Goal: Task Accomplishment & Management: Manage account settings

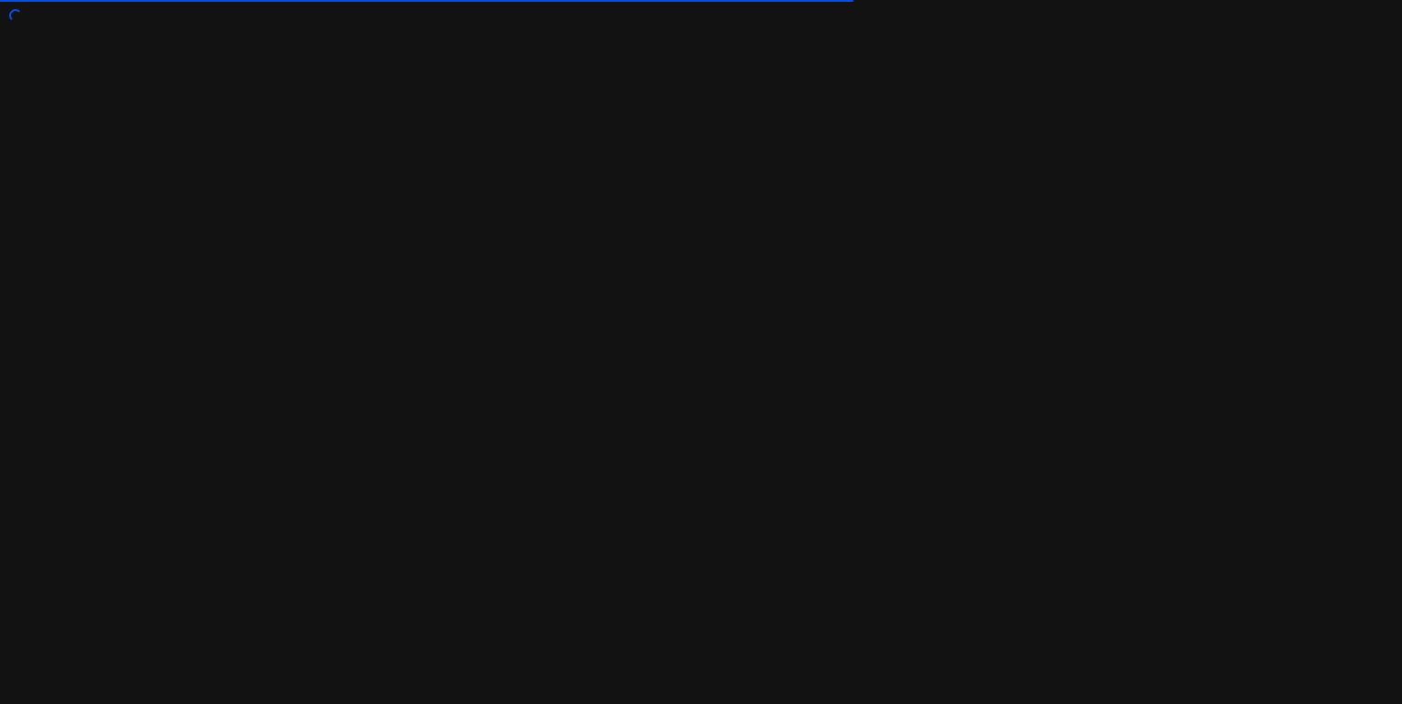
click at [1208, 123] on div at bounding box center [701, 352] width 1402 height 704
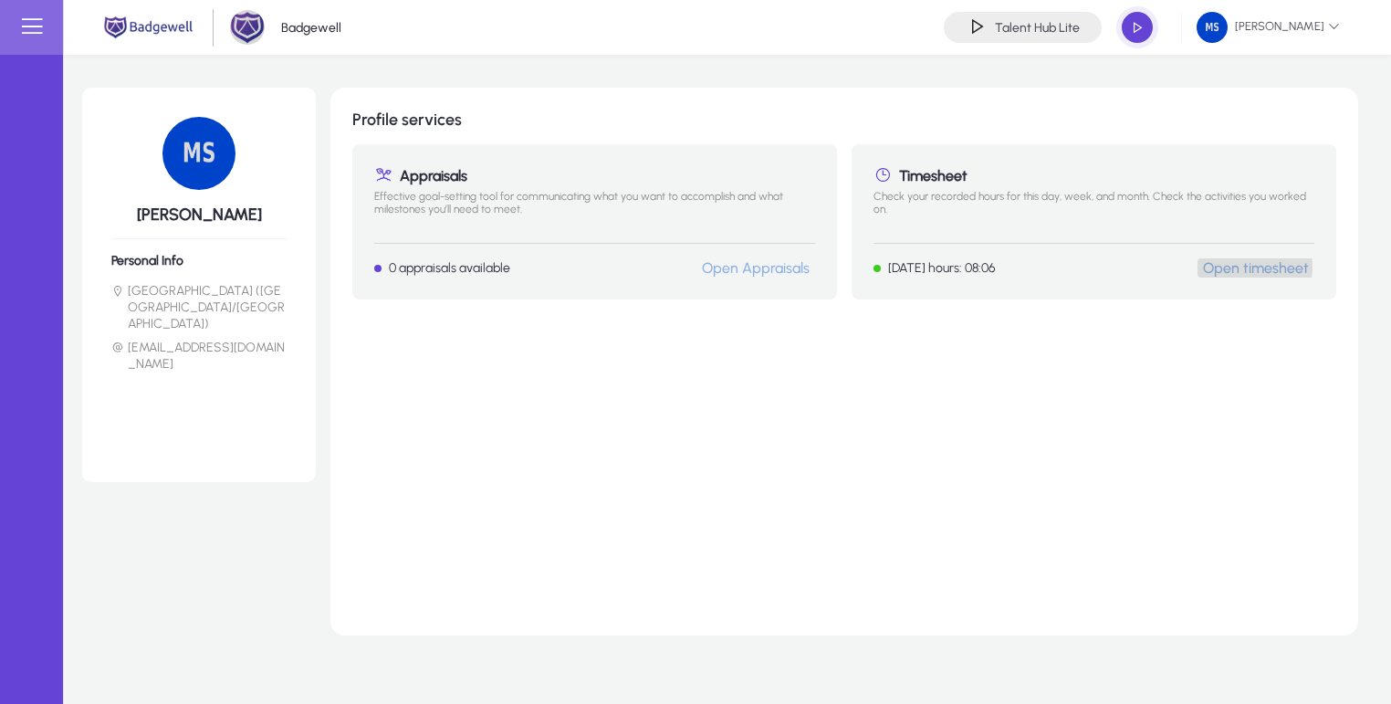
click at [1231, 267] on link "Open timesheet" at bounding box center [1256, 267] width 106 height 17
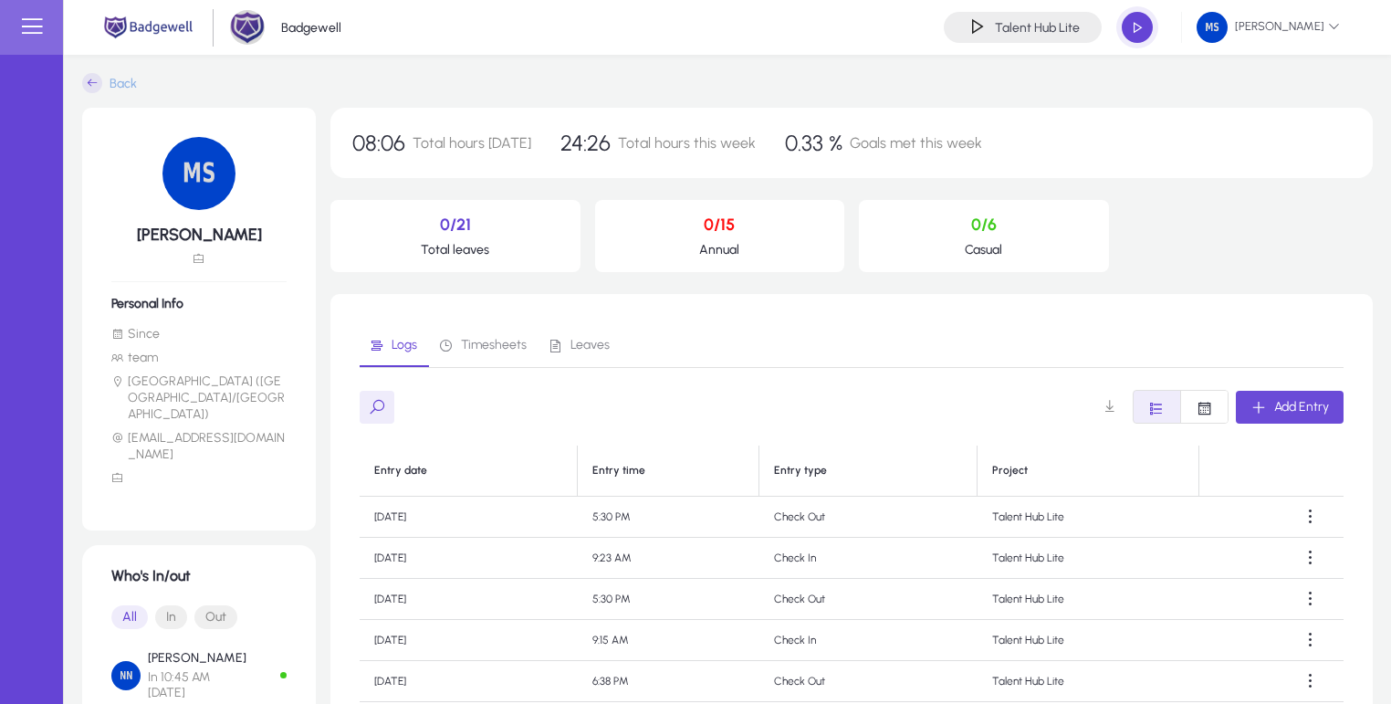
click at [1298, 403] on span "Add Entry" at bounding box center [1301, 407] width 55 height 16
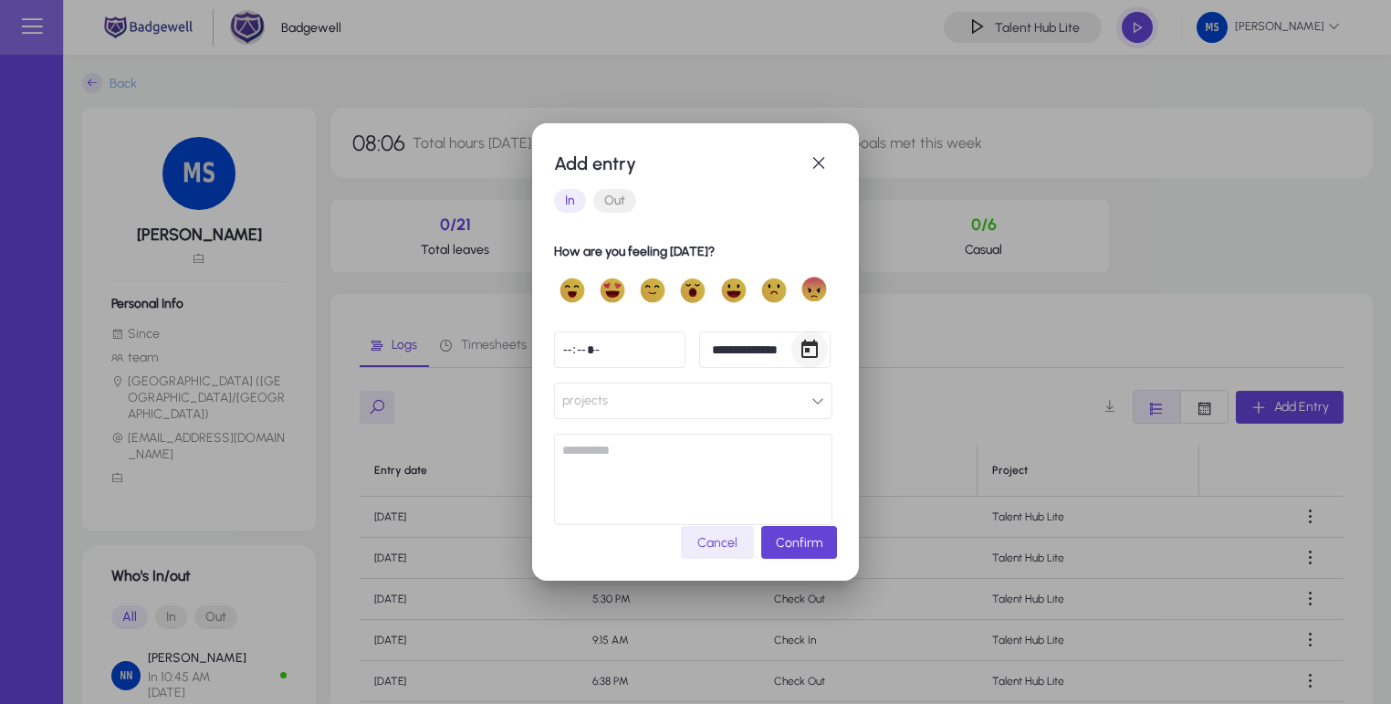
click at [805, 349] on span "Open calendar" at bounding box center [809, 349] width 37 height 37
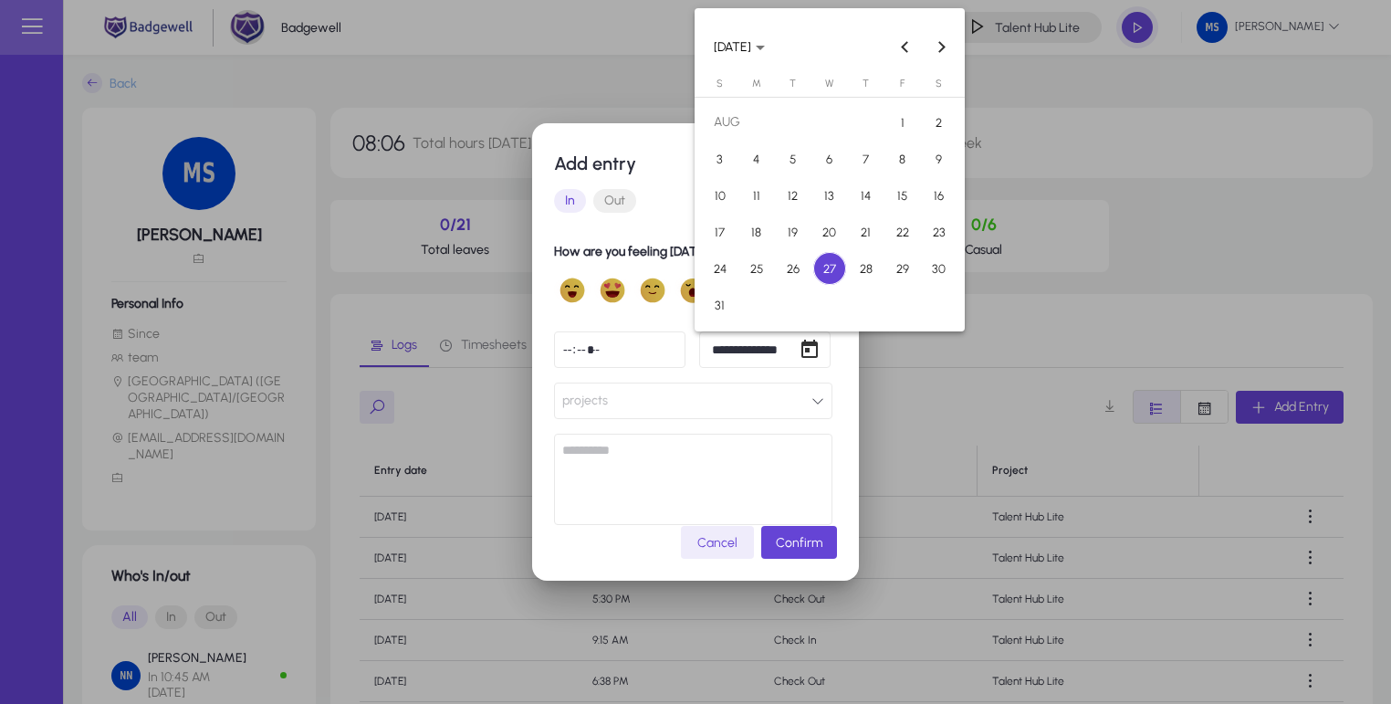
click at [796, 264] on span "26" at bounding box center [793, 268] width 33 height 33
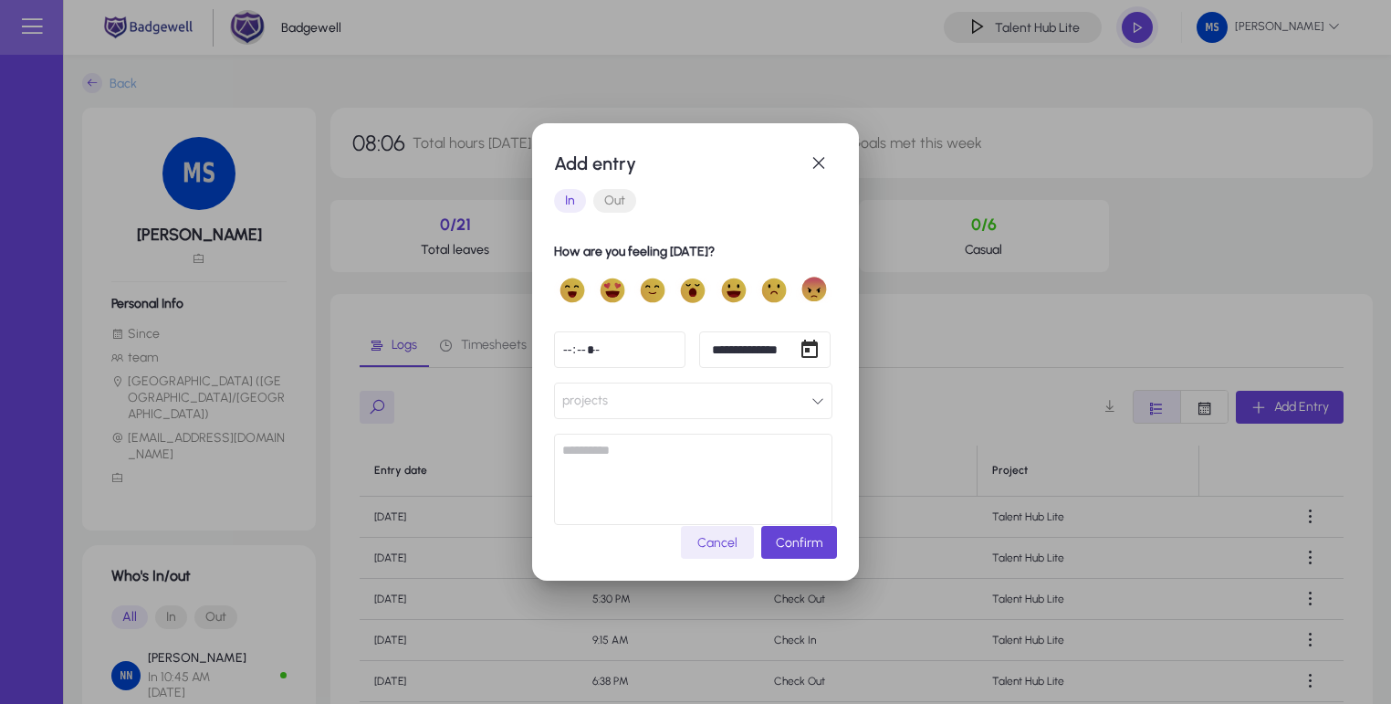
type input "**********"
click at [568, 207] on span "In" at bounding box center [570, 201] width 32 height 24
click at [658, 349] on input "*****" at bounding box center [619, 349] width 131 height 37
type input "*****"
click at [664, 248] on h1 "How are you feeling today?" at bounding box center [693, 252] width 278 height 22
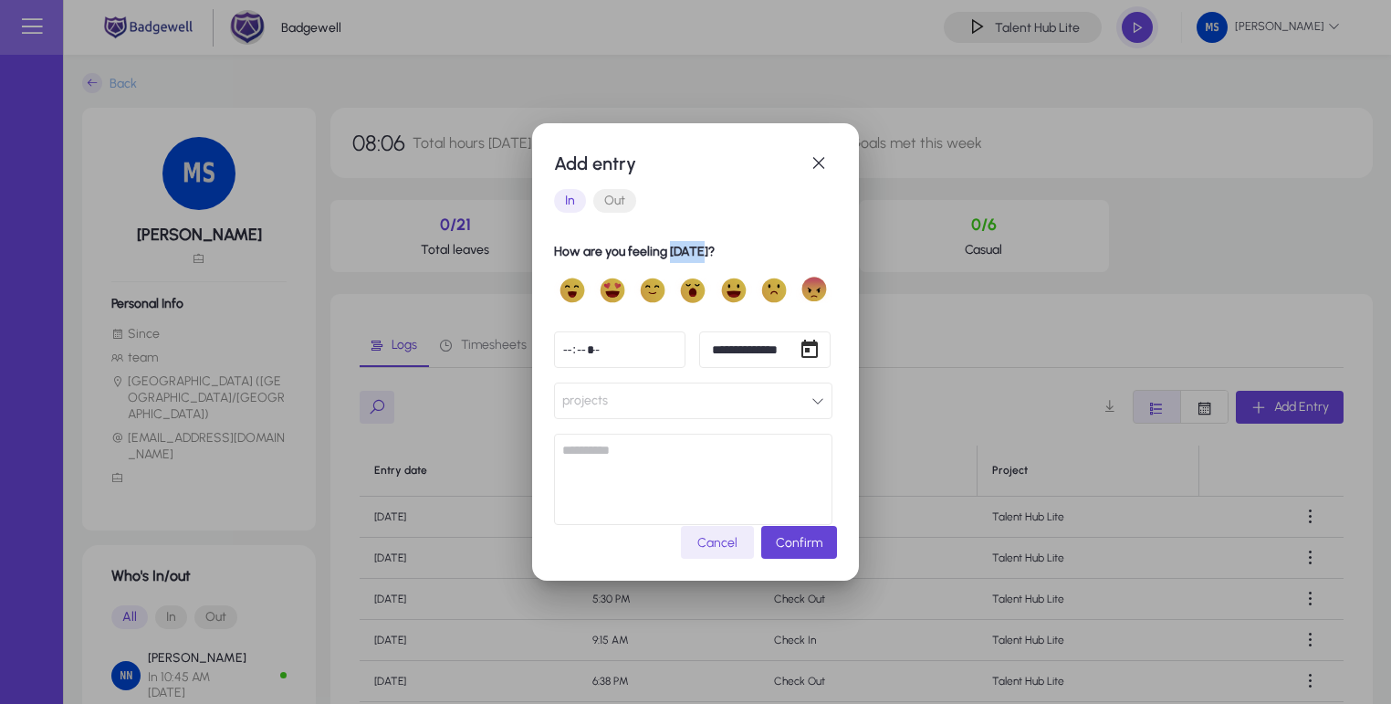
click at [664, 248] on h1 "How are you feeling today?" at bounding box center [693, 252] width 278 height 22
click at [686, 248] on h1 "How are you feeling today?" at bounding box center [693, 252] width 278 height 22
click at [634, 461] on textarea at bounding box center [693, 479] width 278 height 91
click at [621, 405] on button "projects" at bounding box center [693, 401] width 278 height 37
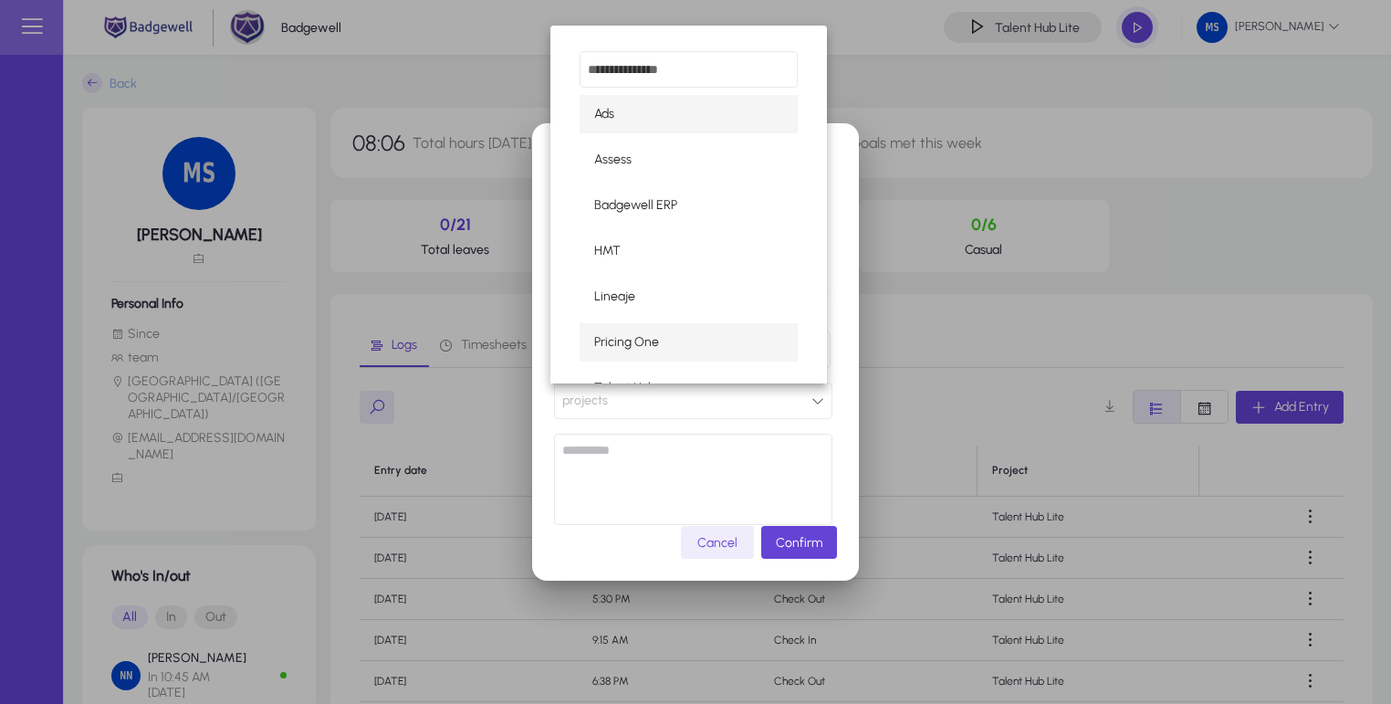
scroll to position [88, 0]
click at [675, 337] on span "Talent Hub Lite" at bounding box center [636, 346] width 85 height 22
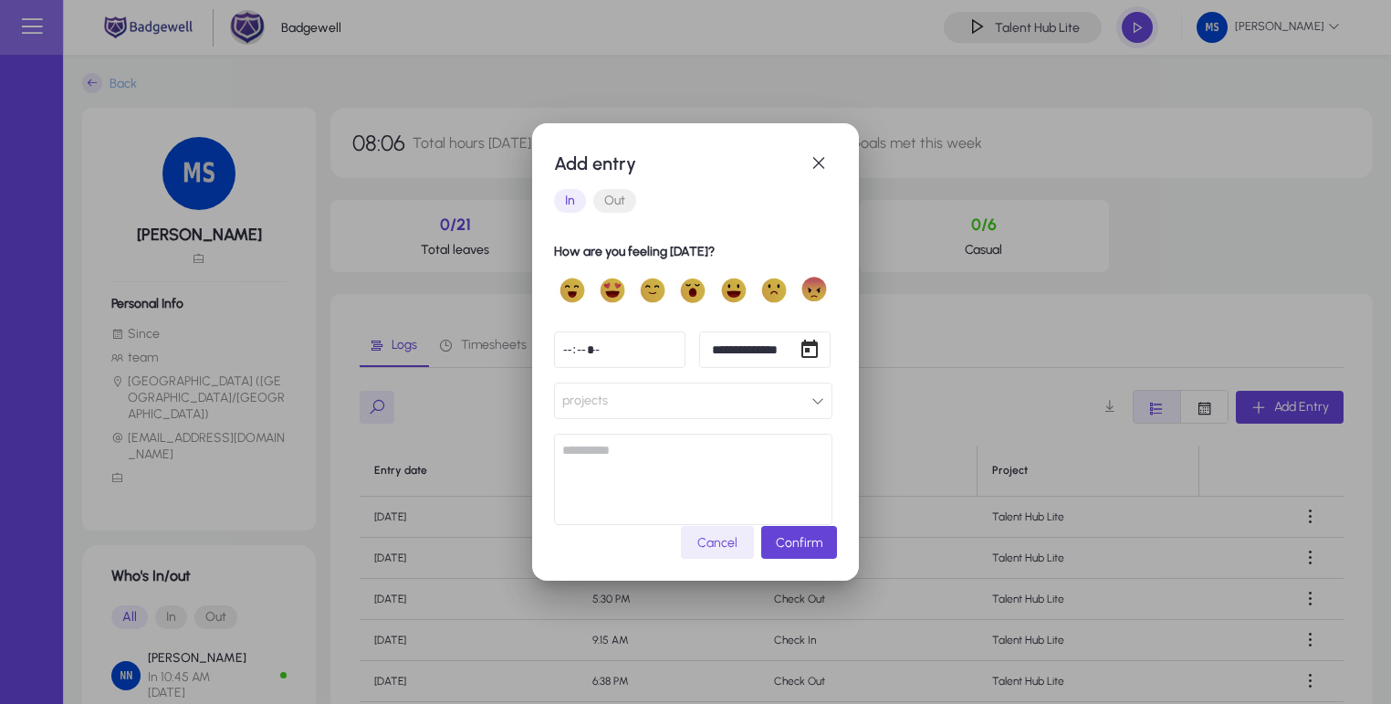
scroll to position [0, 0]
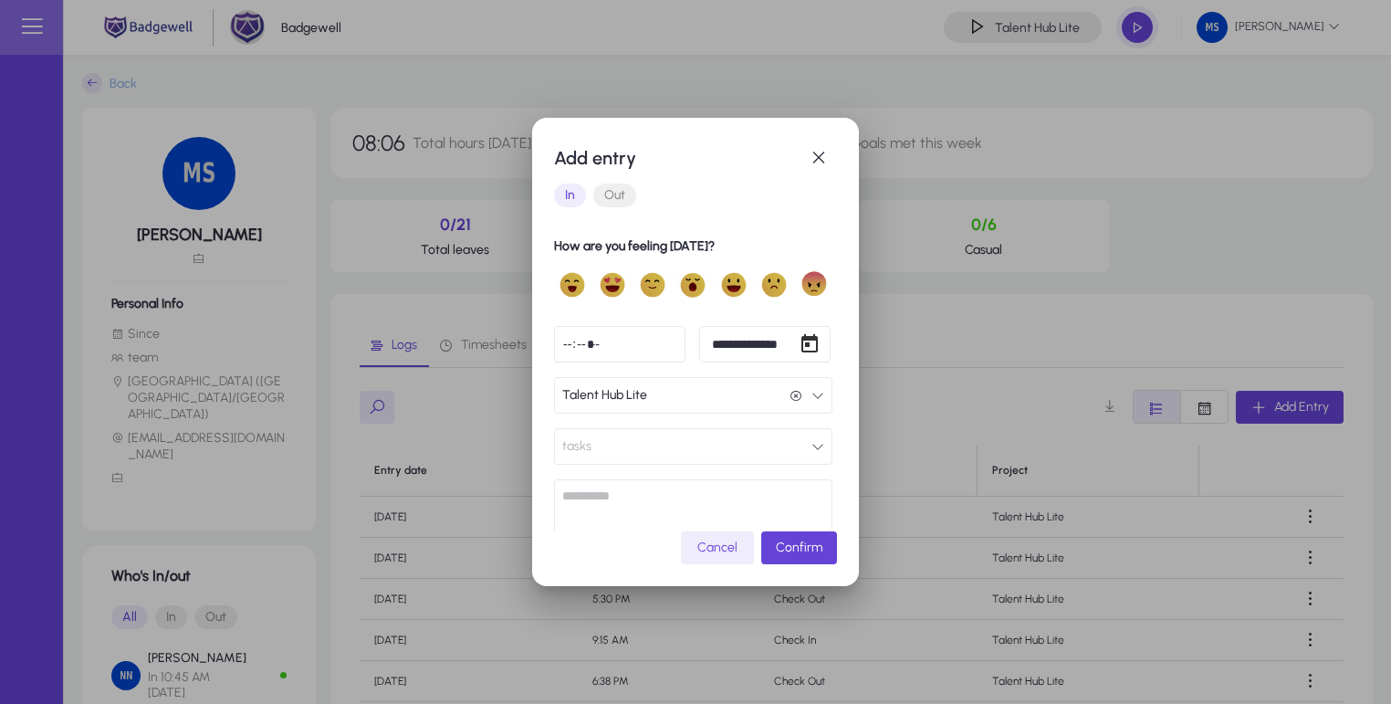
click at [686, 456] on button "tasks" at bounding box center [693, 446] width 278 height 37
click at [686, 444] on div at bounding box center [695, 352] width 1391 height 704
click at [812, 544] on span "Confirm" at bounding box center [799, 548] width 47 height 16
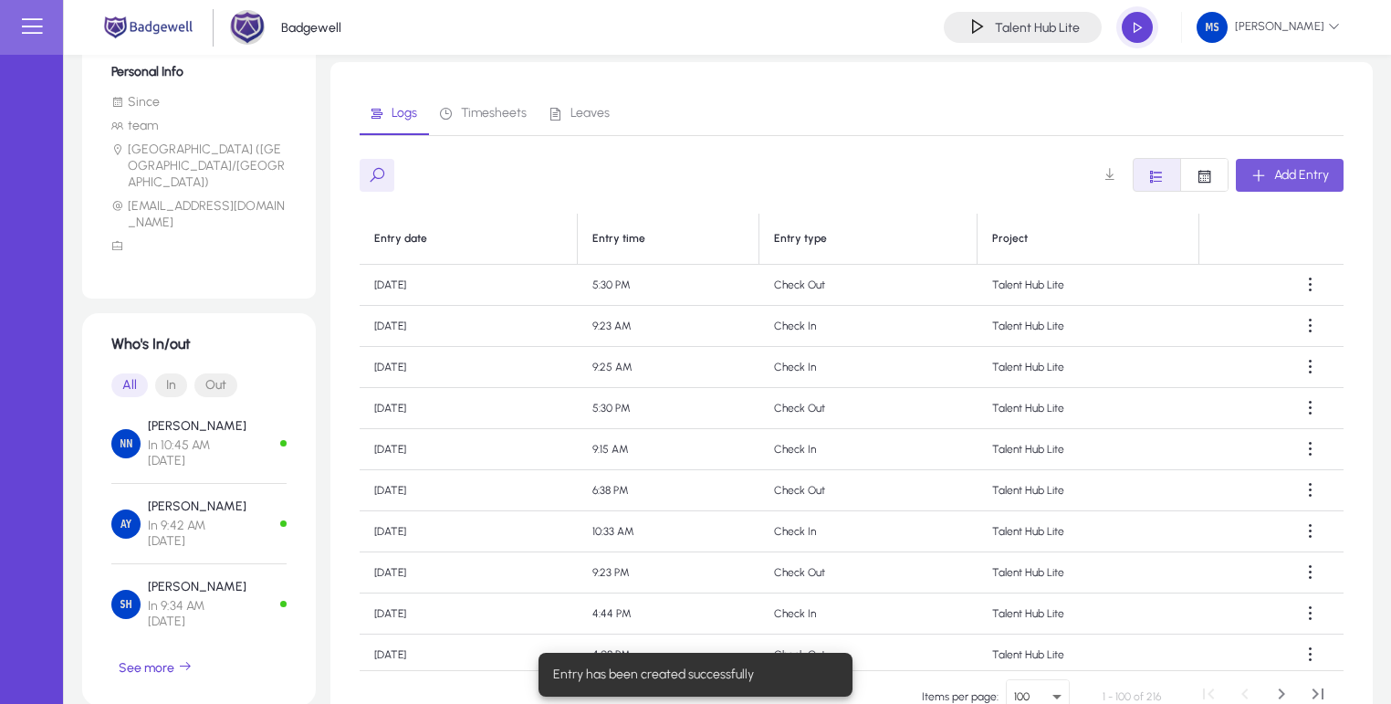
scroll to position [263, 0]
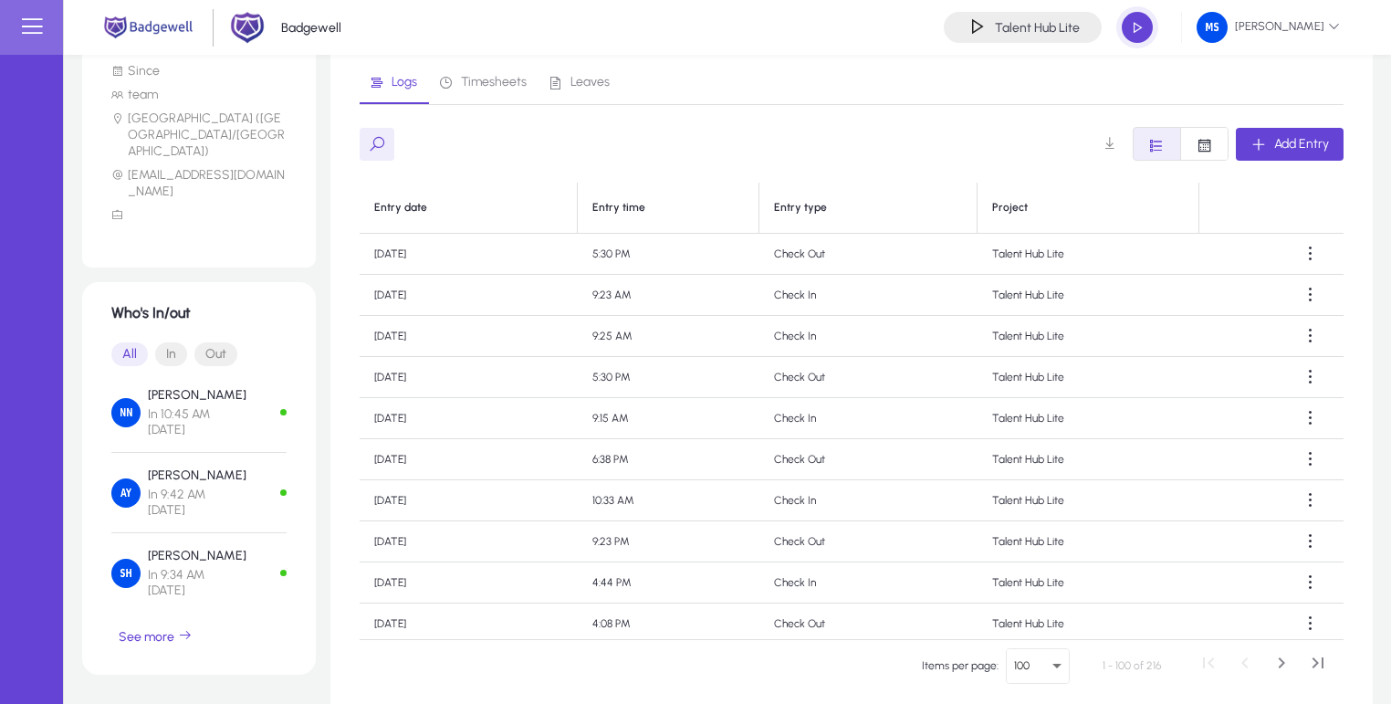
click at [820, 336] on td "Check In" at bounding box center [869, 336] width 218 height 41
click at [833, 336] on td "Check In" at bounding box center [869, 336] width 218 height 41
click at [639, 337] on td "9:25 AM" at bounding box center [669, 336] width 182 height 41
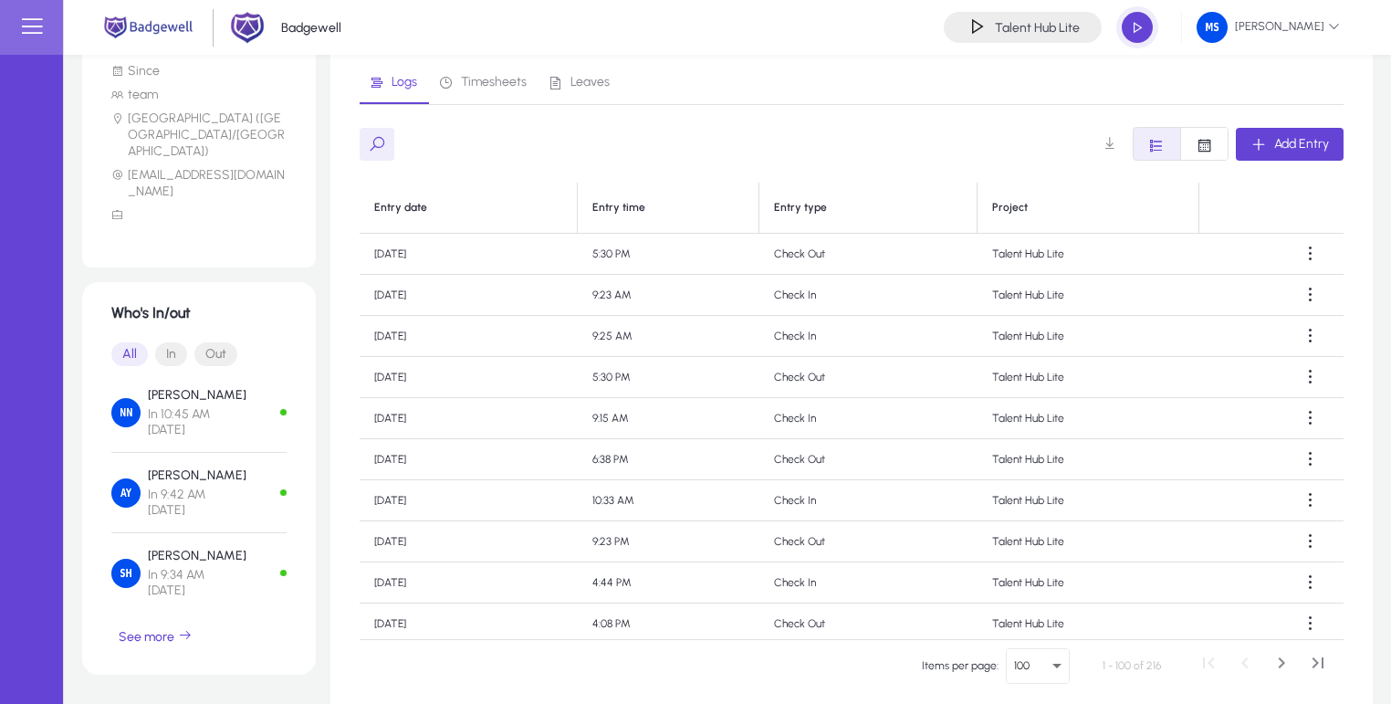
click at [639, 337] on td "9:25 AM" at bounding box center [669, 336] width 182 height 41
click at [686, 330] on td "9:25 AM" at bounding box center [669, 336] width 182 height 41
click at [609, 295] on td "9:23 AM" at bounding box center [669, 295] width 182 height 41
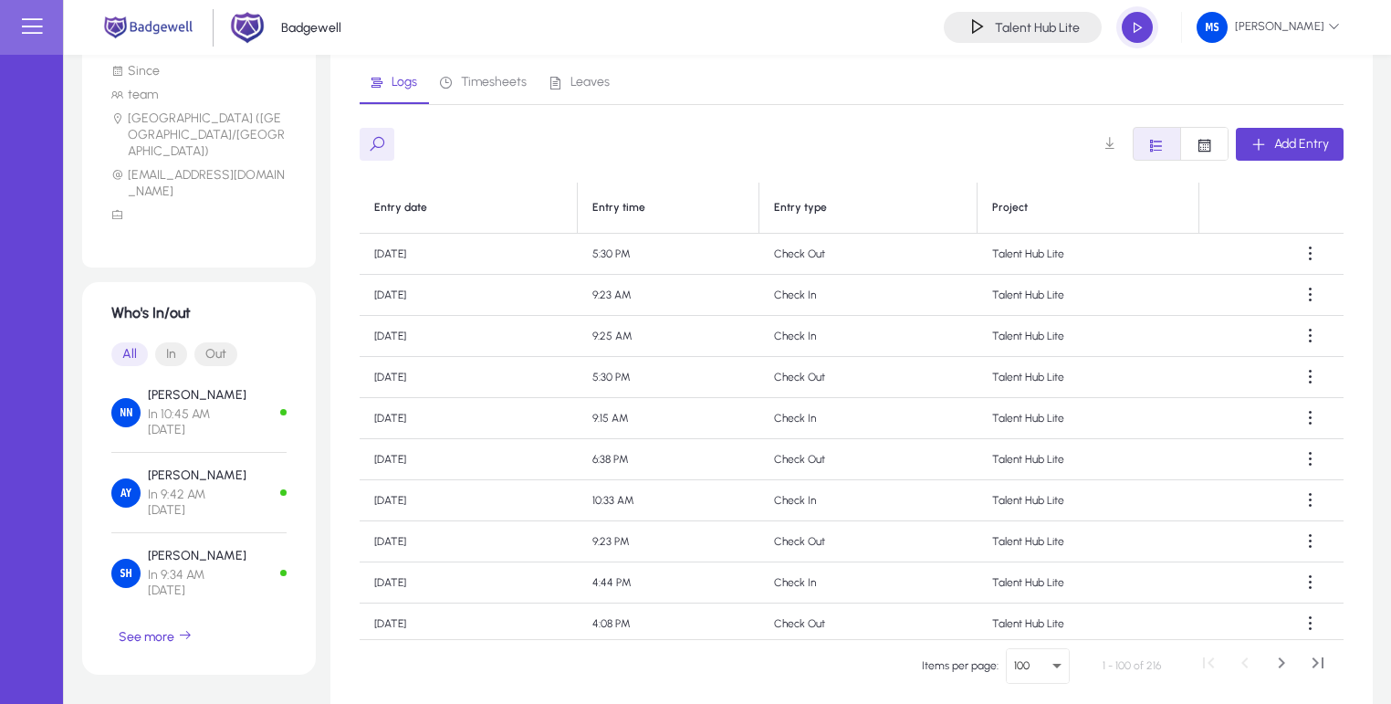
click at [609, 295] on td "9:23 AM" at bounding box center [669, 295] width 182 height 41
click at [655, 293] on td "9:23 AM" at bounding box center [669, 295] width 182 height 41
drag, startPoint x: 657, startPoint y: 238, endPoint x: 673, endPoint y: 310, distance: 73.8
click at [661, 296] on td "9:23 AM" at bounding box center [669, 295] width 182 height 41
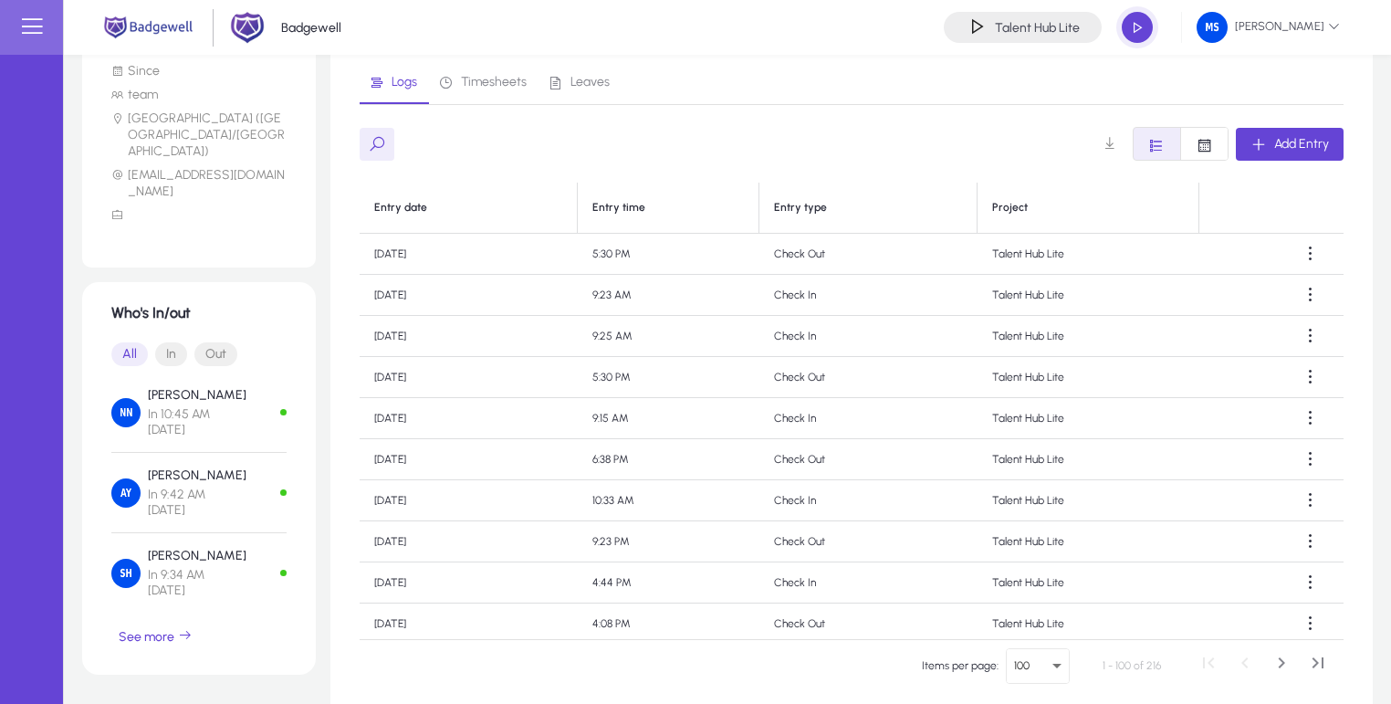
click at [661, 296] on td "9:23 AM" at bounding box center [669, 295] width 182 height 41
click at [795, 291] on td "Check In" at bounding box center [869, 295] width 218 height 41
click at [812, 341] on td "Check In" at bounding box center [869, 336] width 218 height 41
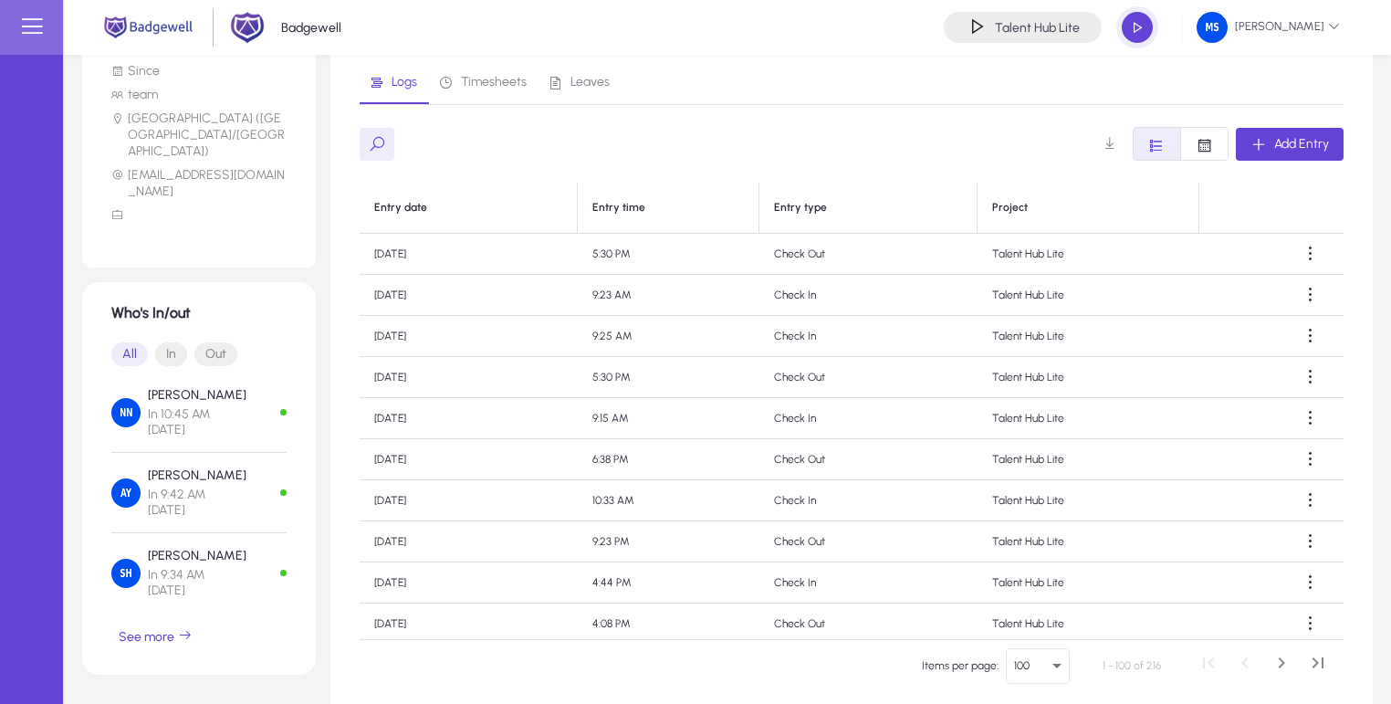
click at [812, 341] on td "Check In" at bounding box center [869, 336] width 218 height 41
click at [634, 338] on td "9:25 AM" at bounding box center [669, 336] width 182 height 41
click at [686, 332] on td "9:25 AM" at bounding box center [669, 336] width 182 height 41
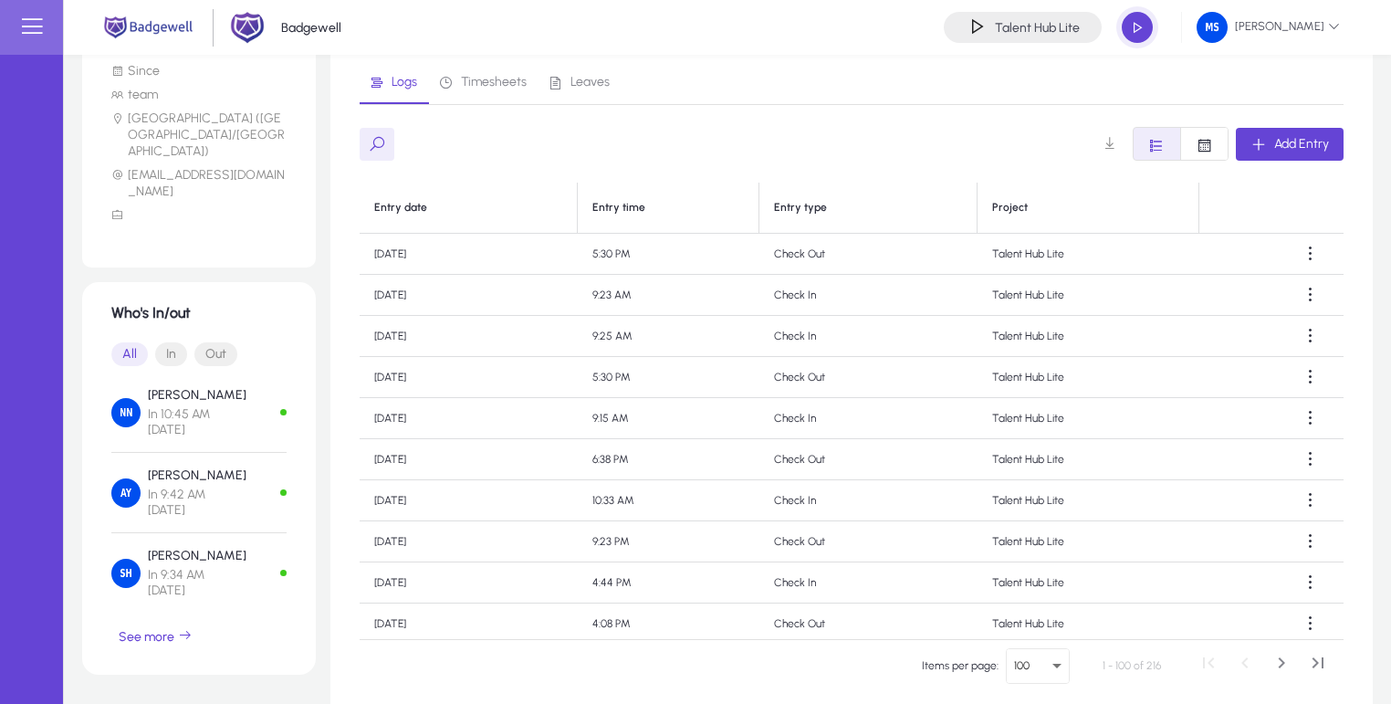
click at [847, 338] on td "Check In" at bounding box center [869, 336] width 218 height 41
click at [924, 337] on td "Check In" at bounding box center [869, 336] width 218 height 41
click at [1294, 142] on span "Add Entry" at bounding box center [1301, 144] width 55 height 16
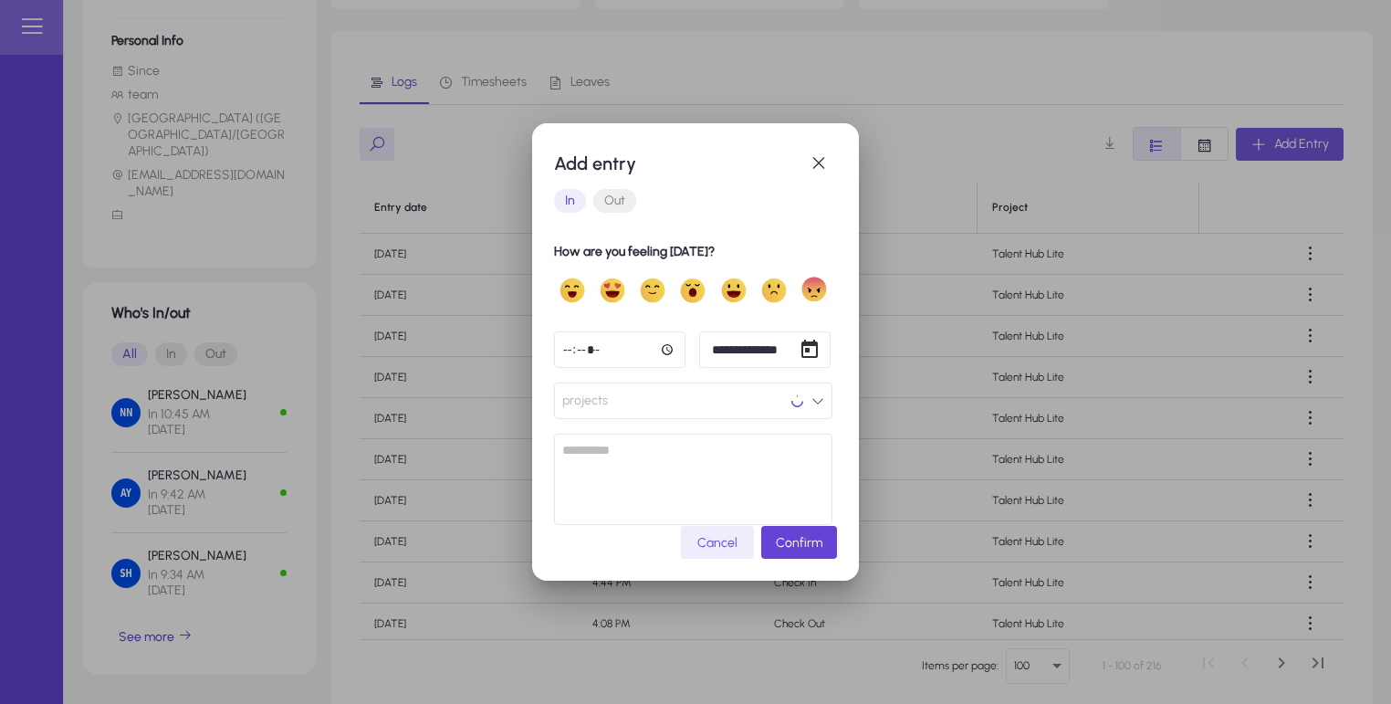
scroll to position [0, 0]
click at [626, 195] on span "Out" at bounding box center [614, 201] width 43 height 24
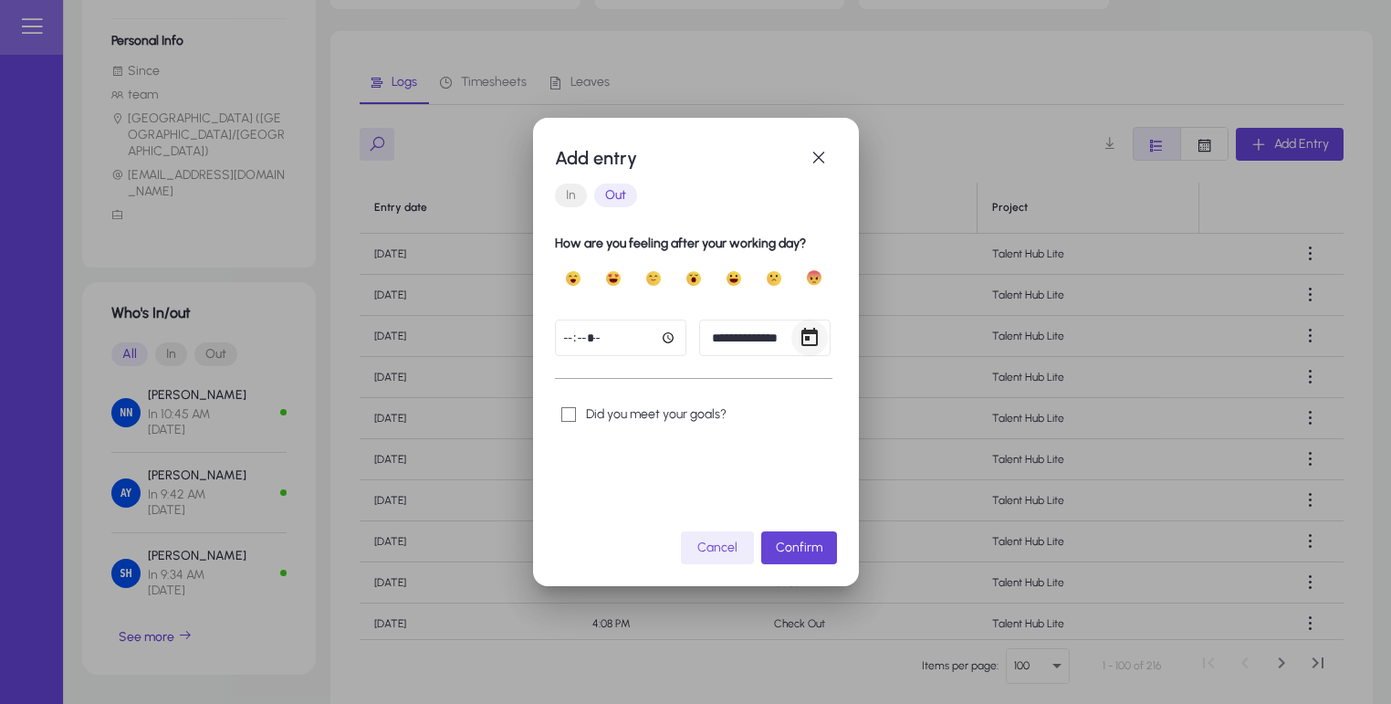
click at [798, 336] on span "Open calendar" at bounding box center [809, 338] width 37 height 37
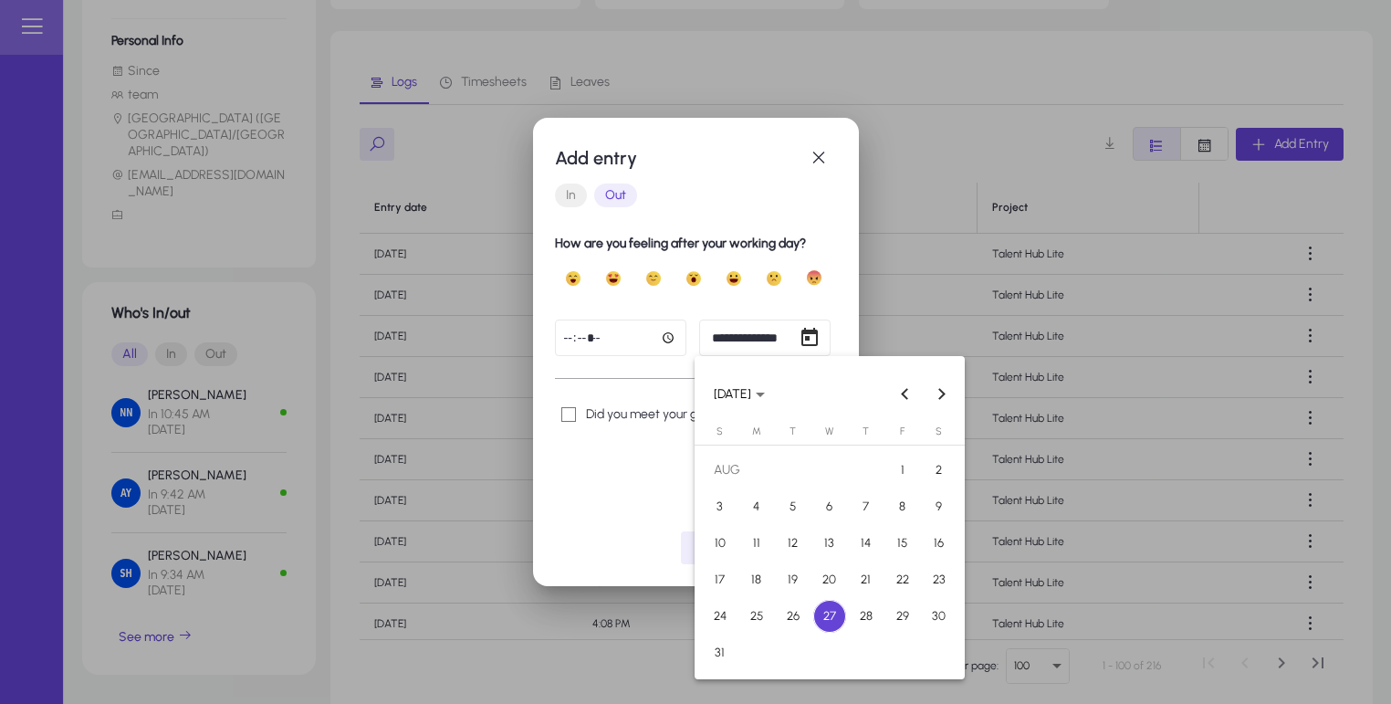
click at [791, 611] on span "26" at bounding box center [793, 616] width 33 height 33
type input "**********"
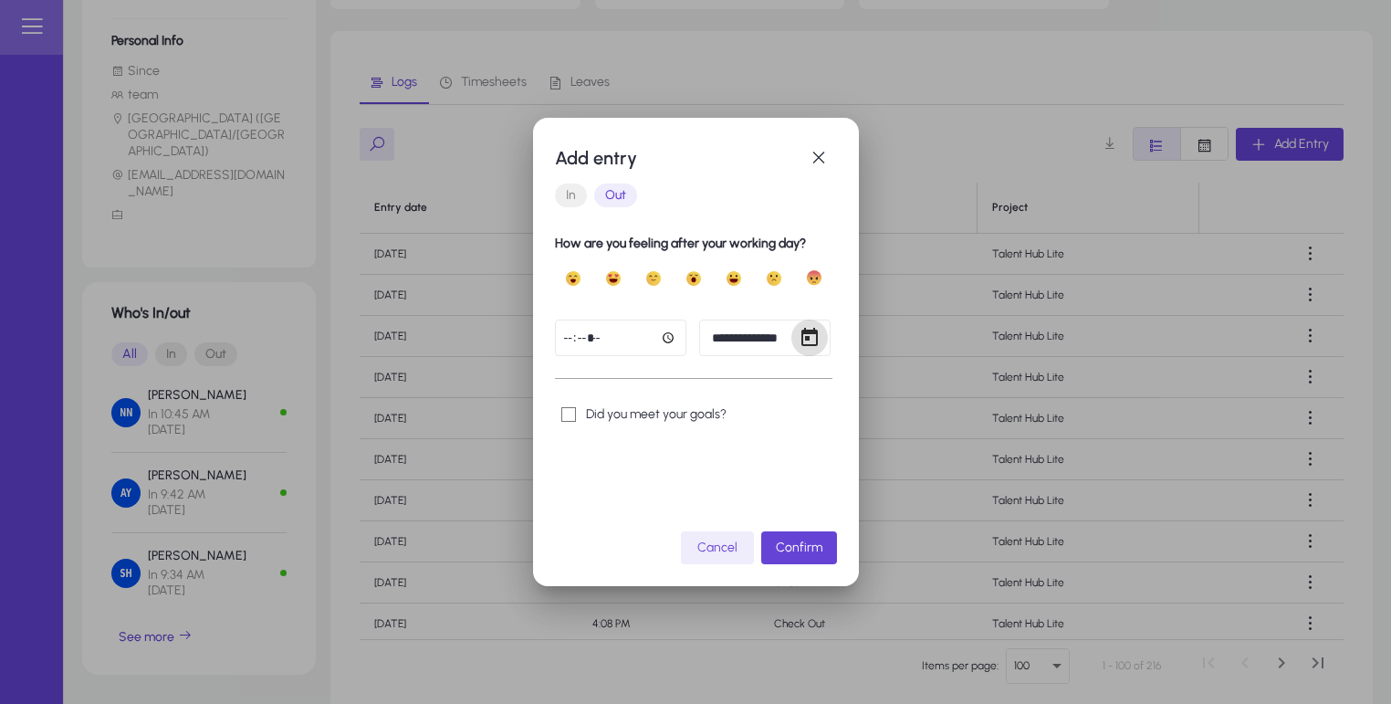
click at [664, 344] on input "*****" at bounding box center [620, 338] width 131 height 37
type input "*****"
click at [817, 552] on span "Confirm" at bounding box center [799, 548] width 47 height 16
click at [817, 553] on span "Confirm" at bounding box center [799, 548] width 47 height 16
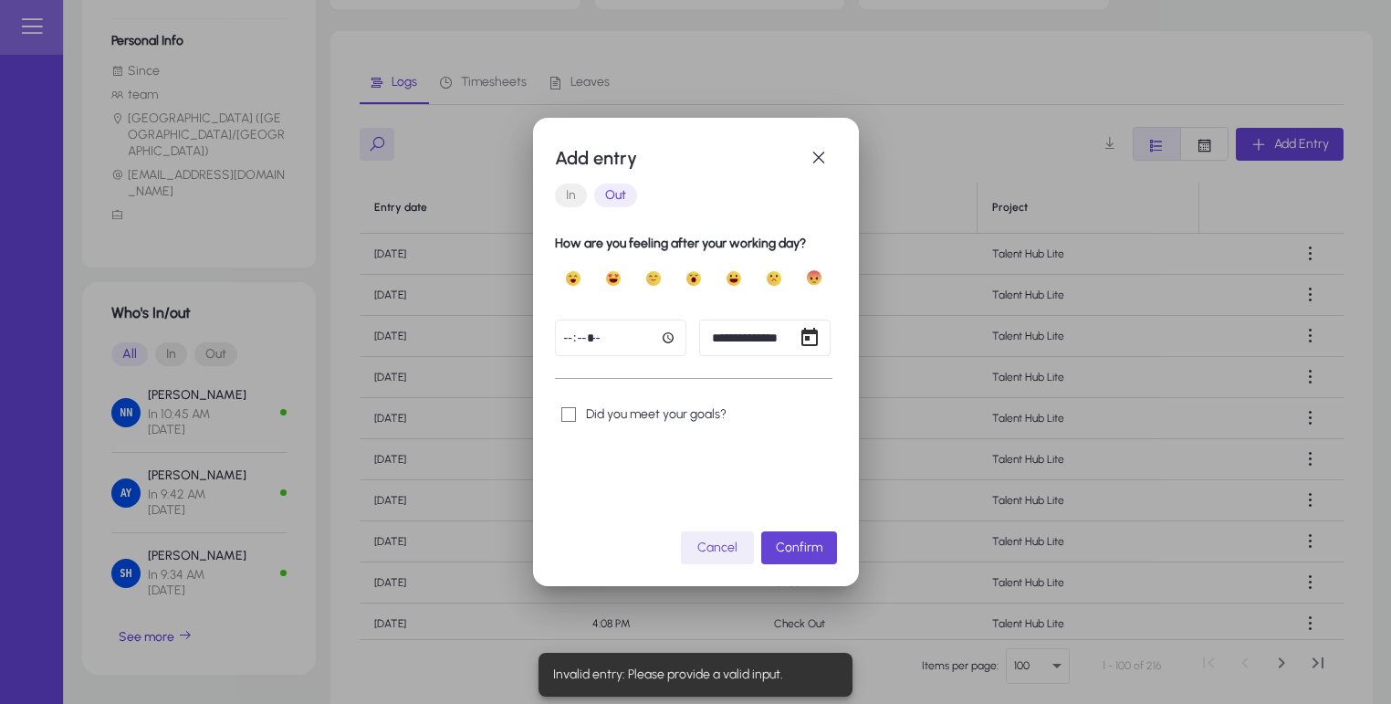
click at [738, 550] on span "Cancel" at bounding box center [717, 548] width 40 height 16
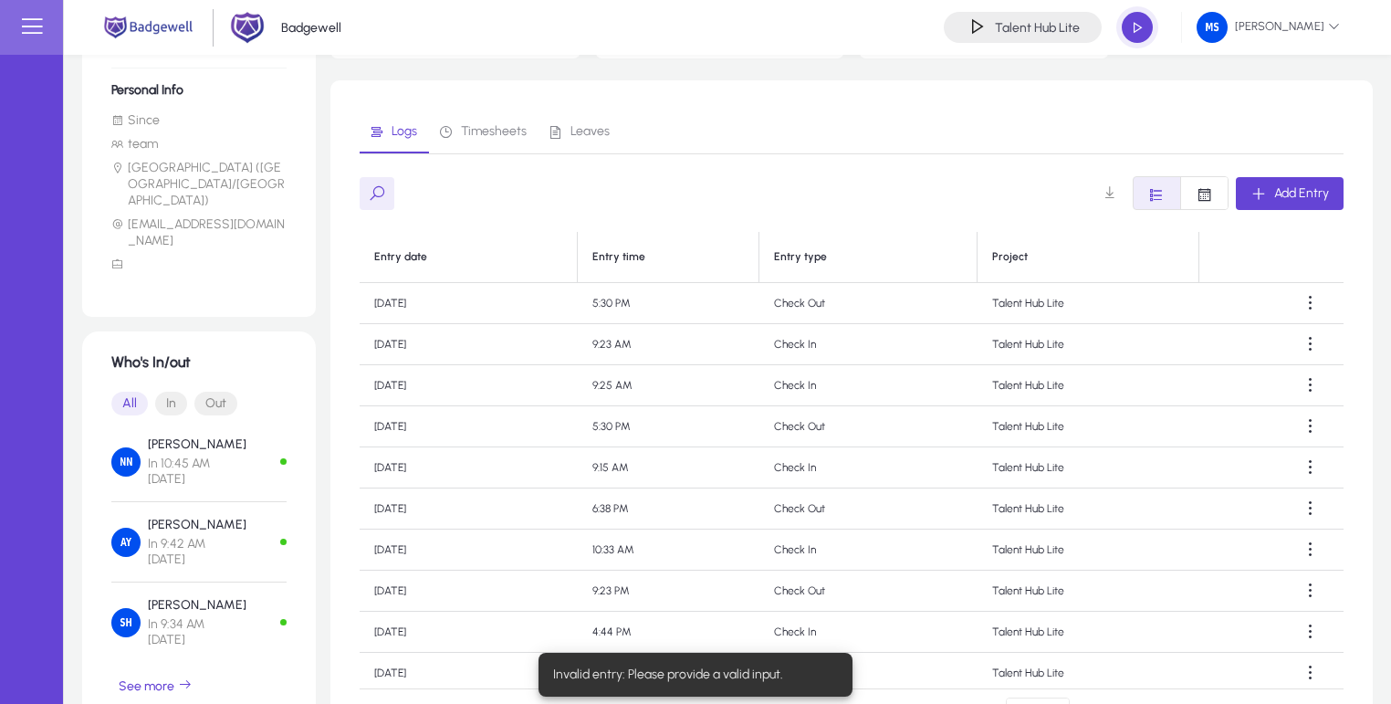
scroll to position [175, 0]
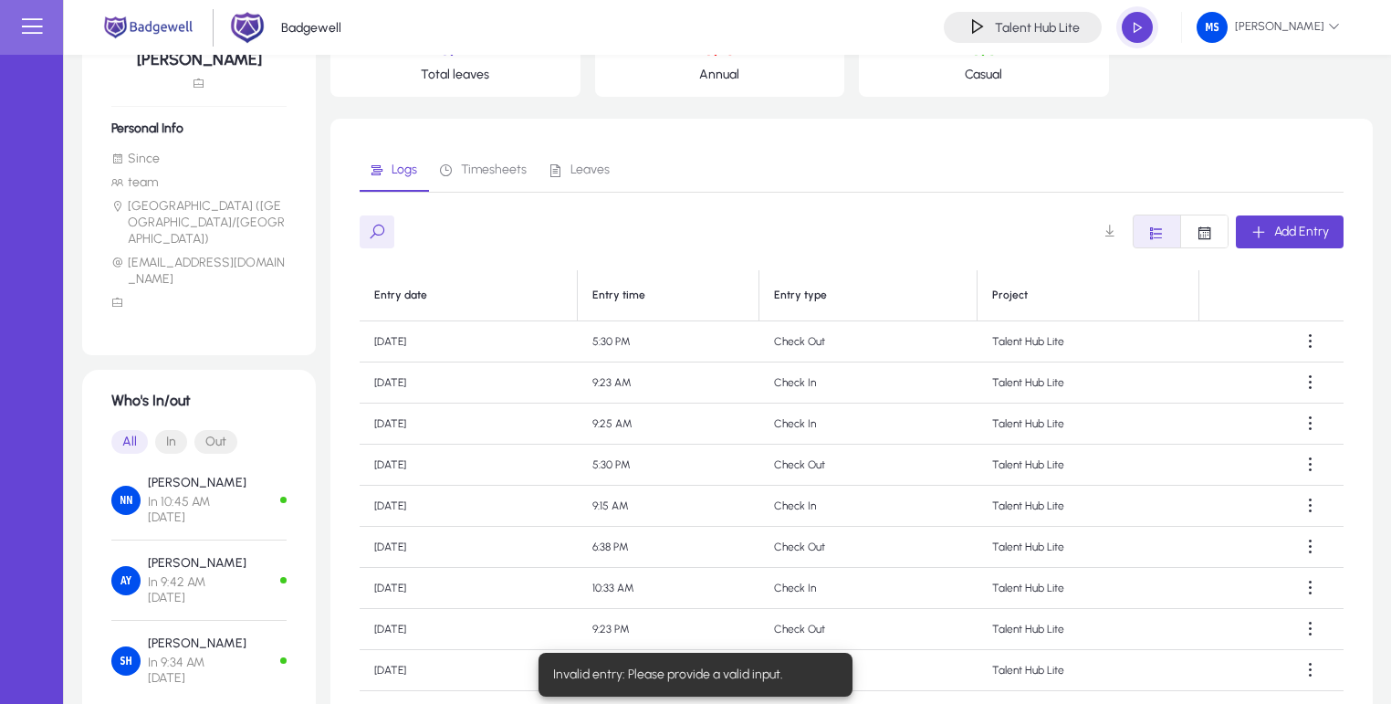
drag, startPoint x: 838, startPoint y: 358, endPoint x: 821, endPoint y: 472, distance: 115.4
click at [803, 396] on td "Check In" at bounding box center [869, 382] width 218 height 41
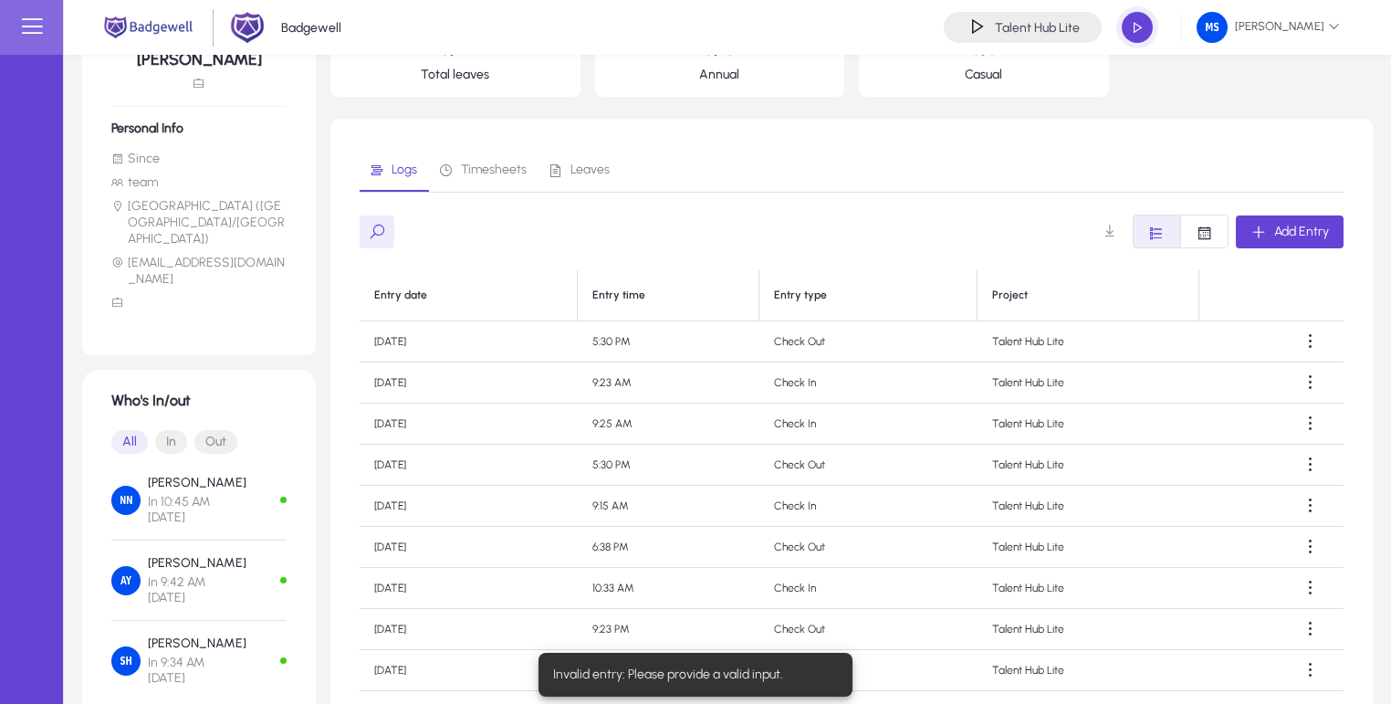
click at [840, 383] on td "Check In" at bounding box center [869, 382] width 218 height 41
click at [808, 431] on td "Check In" at bounding box center [869, 423] width 218 height 41
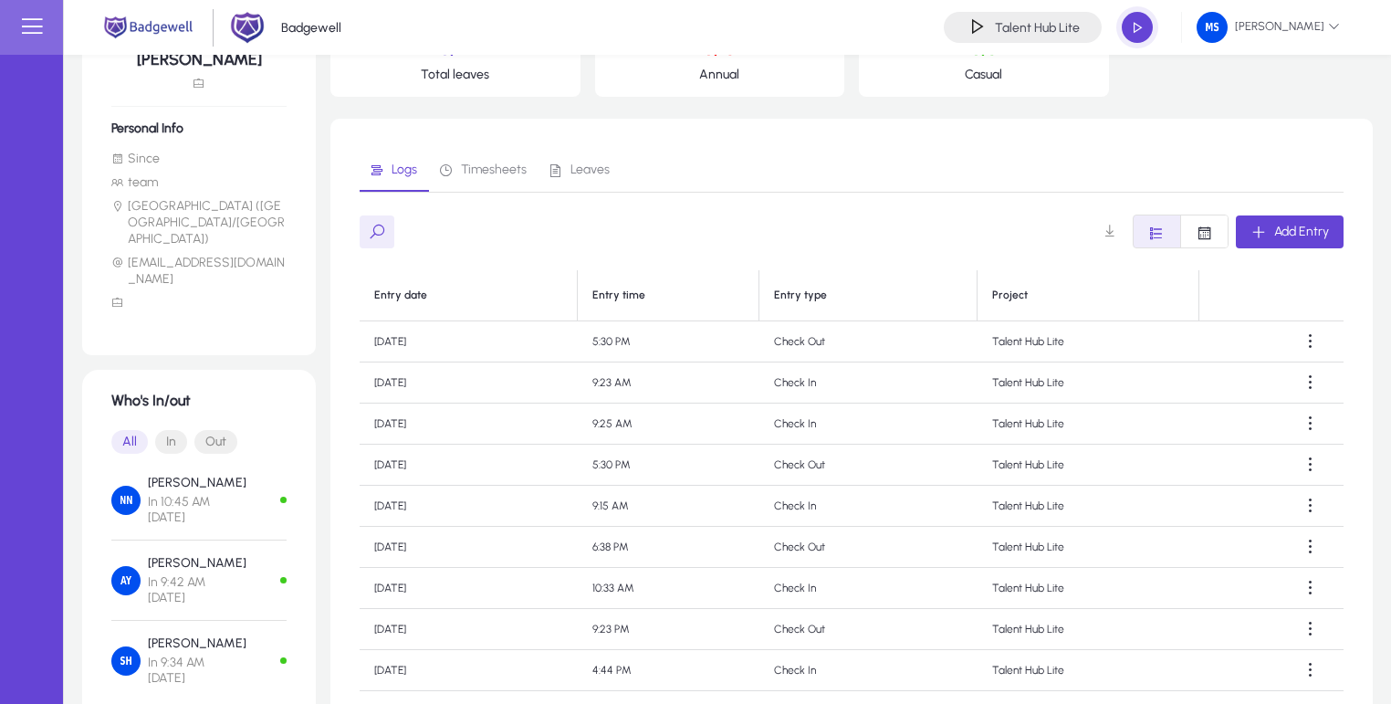
click at [808, 431] on td "Check In" at bounding box center [869, 423] width 218 height 41
click at [822, 462] on td "Check Out" at bounding box center [869, 465] width 218 height 41
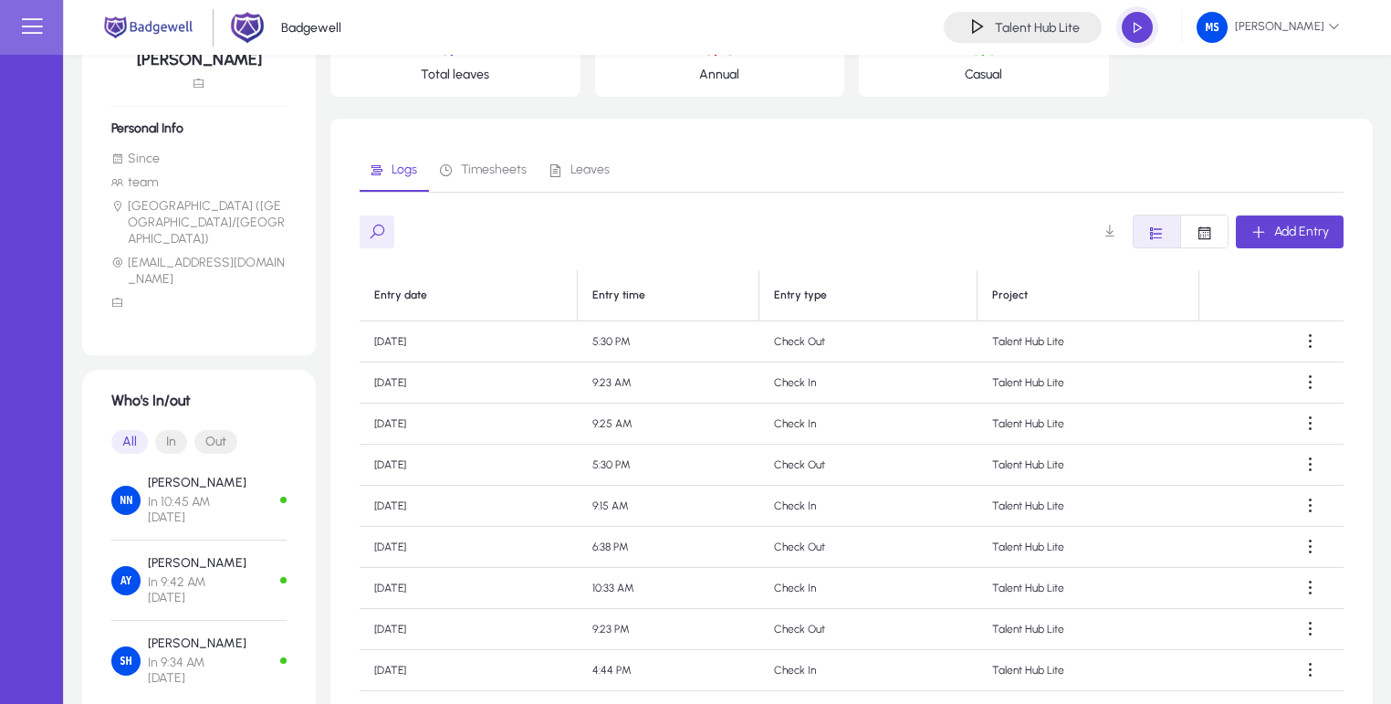
click at [401, 456] on td "Mon, 25 Aug 2025" at bounding box center [469, 465] width 218 height 41
click at [398, 422] on td "Tue, 26 Aug 2025" at bounding box center [469, 423] width 218 height 41
click at [709, 438] on td "9:25 AM" at bounding box center [669, 423] width 182 height 41
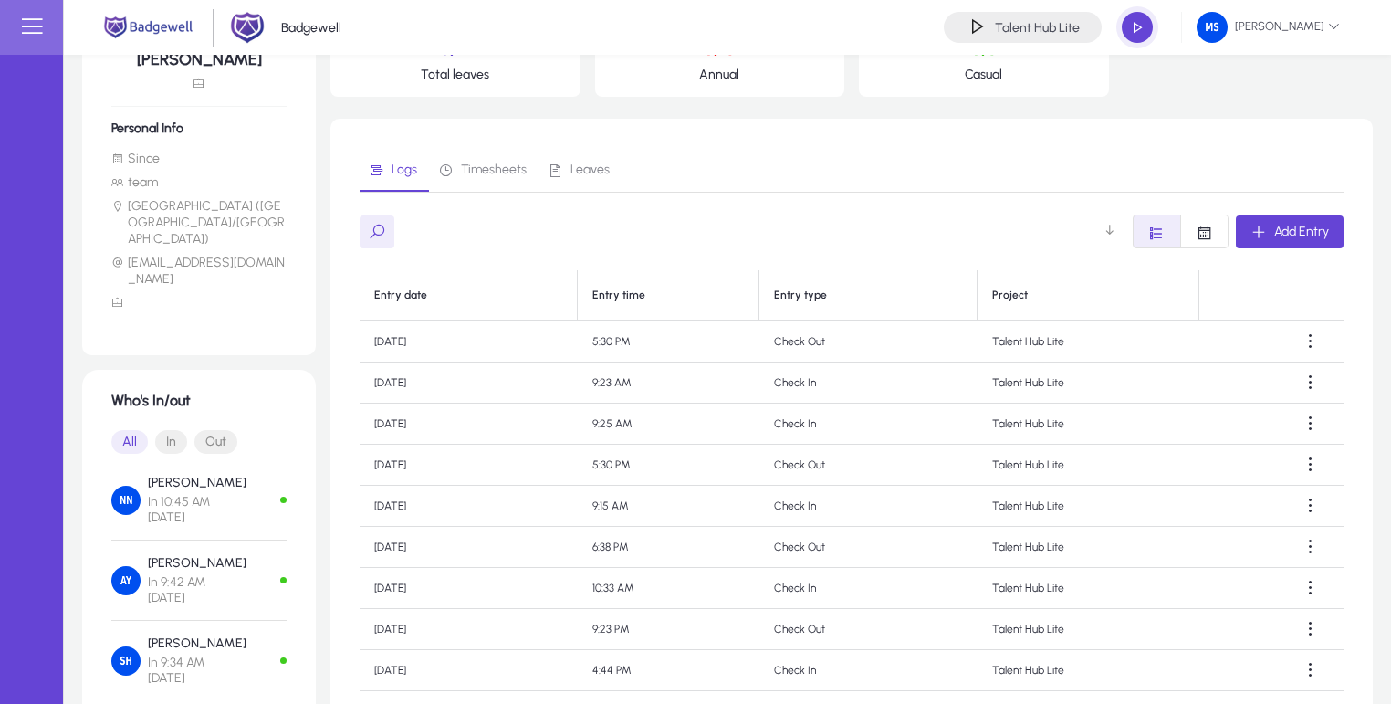
click at [651, 424] on td "9:25 AM" at bounding box center [669, 423] width 182 height 41
click at [836, 421] on td "Check In" at bounding box center [869, 423] width 218 height 41
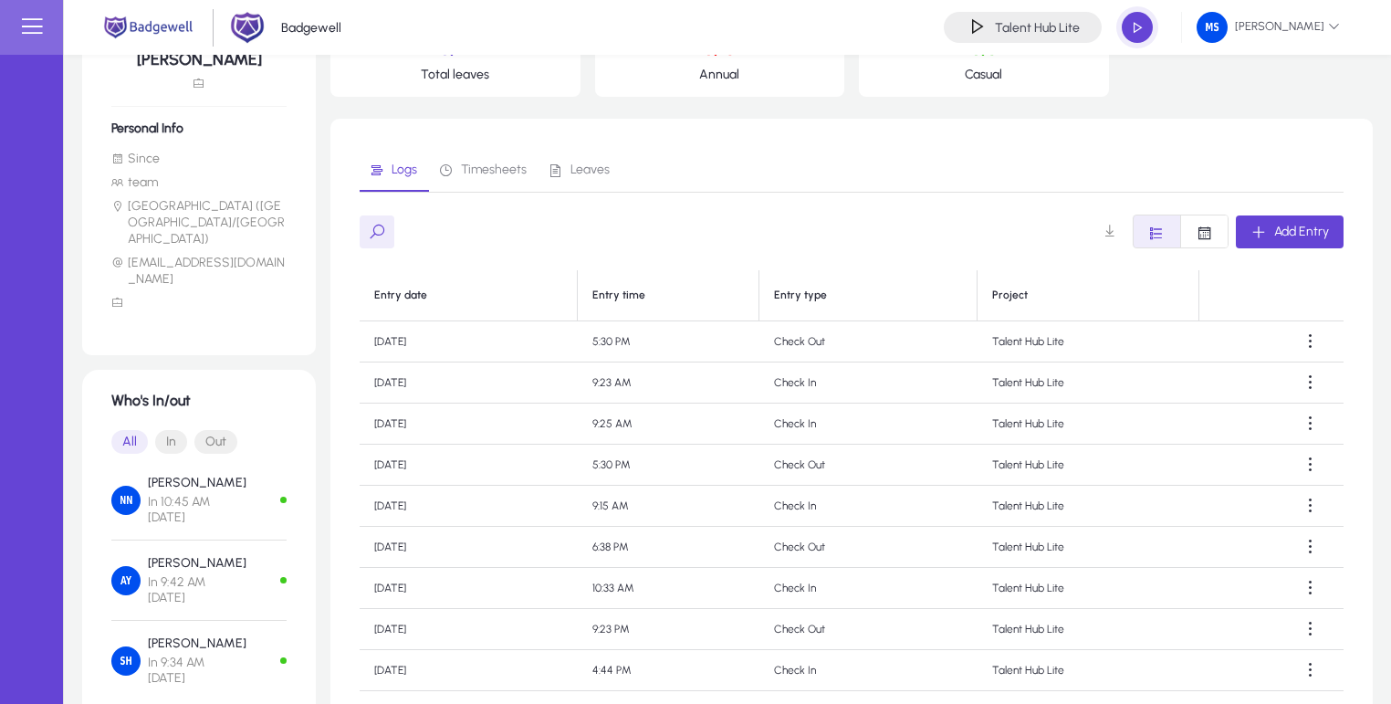
click at [836, 421] on td "Check In" at bounding box center [869, 423] width 218 height 41
click at [849, 420] on td "Check In" at bounding box center [869, 423] width 218 height 41
drag, startPoint x: 357, startPoint y: 382, endPoint x: 1110, endPoint y: 391, distance: 753.2
click at [1110, 391] on div "Logs Timesheets Leaves Add Entry Entry date Entry time Entry type Project Wed, …" at bounding box center [851, 463] width 1043 height 689
click at [1112, 391] on td "Talent Hub Lite" at bounding box center [1089, 382] width 222 height 41
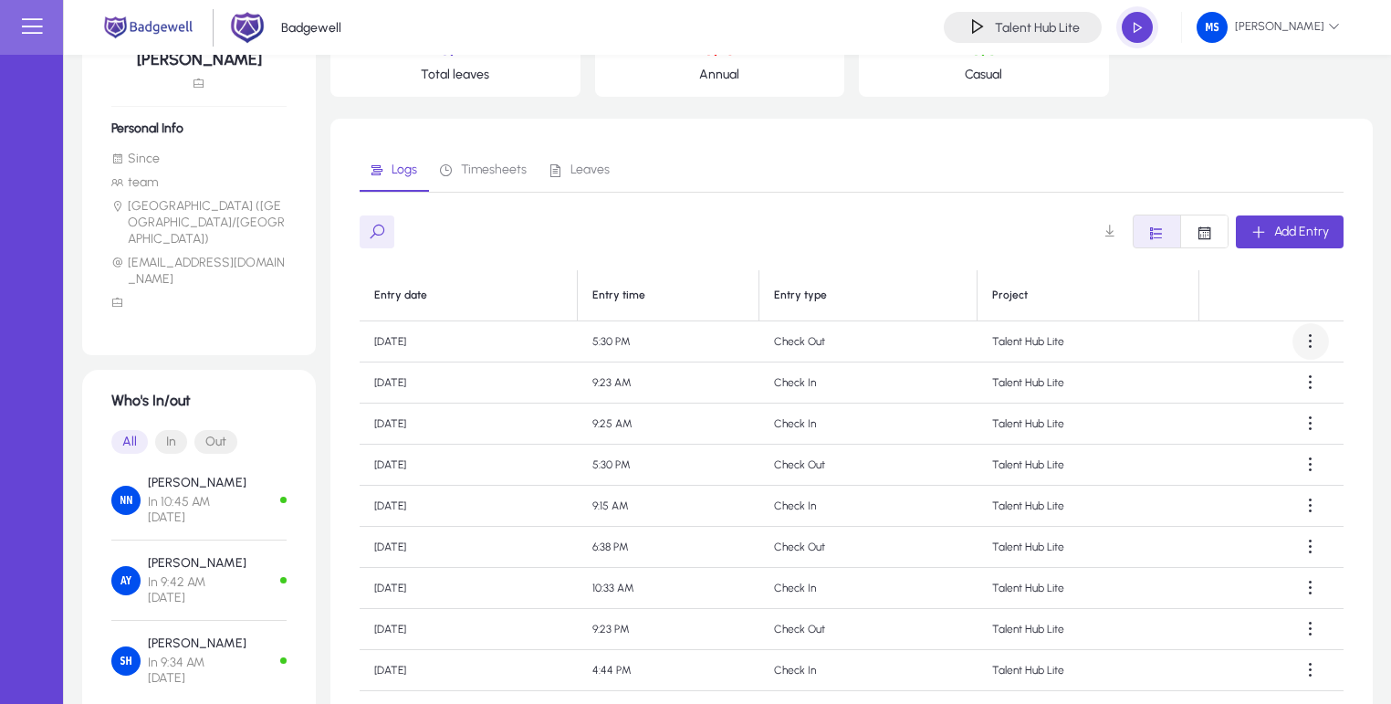
click at [1318, 341] on span at bounding box center [1311, 341] width 37 height 37
click at [1008, 351] on div at bounding box center [695, 352] width 1391 height 704
click at [1008, 351] on td "Talent Hub Lite" at bounding box center [1089, 341] width 222 height 41
click at [1010, 375] on td "Talent Hub Lite" at bounding box center [1089, 382] width 222 height 41
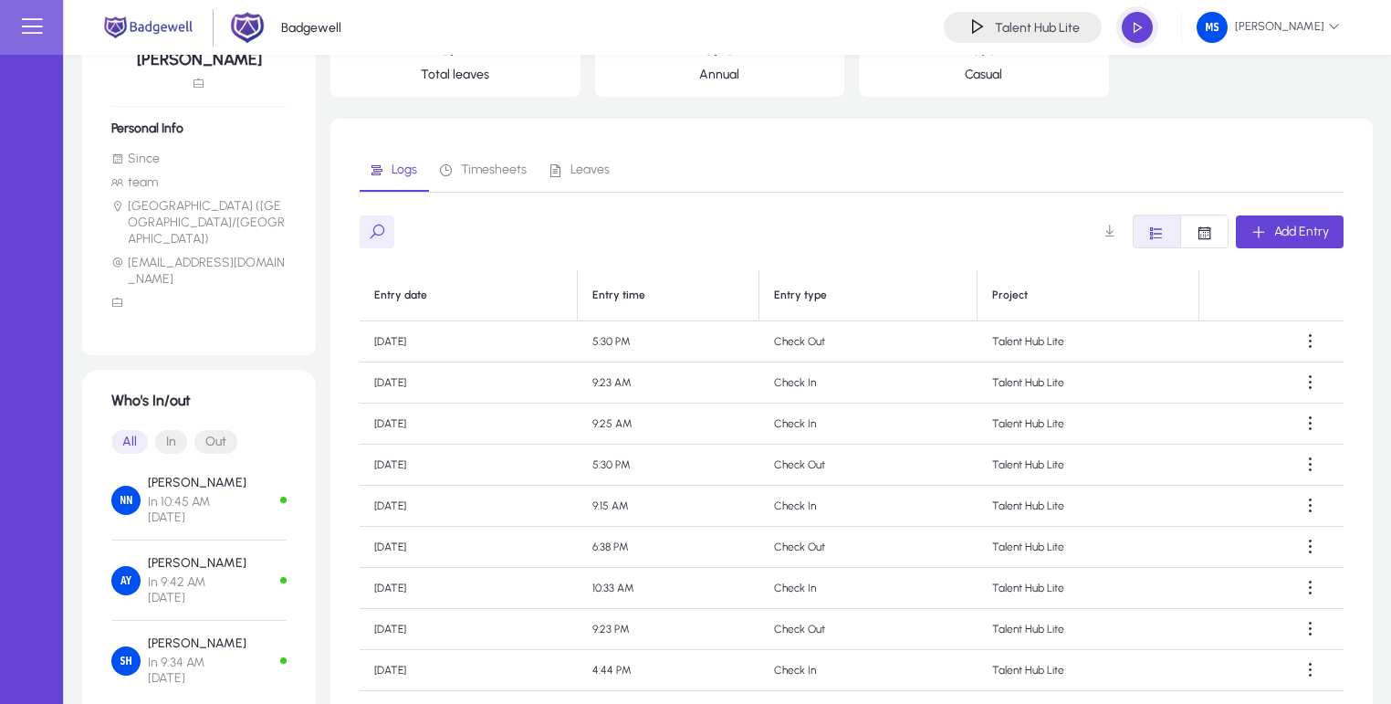
click at [636, 375] on td "9:23 AM" at bounding box center [669, 382] width 182 height 41
click at [665, 375] on td "9:23 AM" at bounding box center [669, 382] width 182 height 41
click at [830, 390] on td "Check In" at bounding box center [869, 382] width 218 height 41
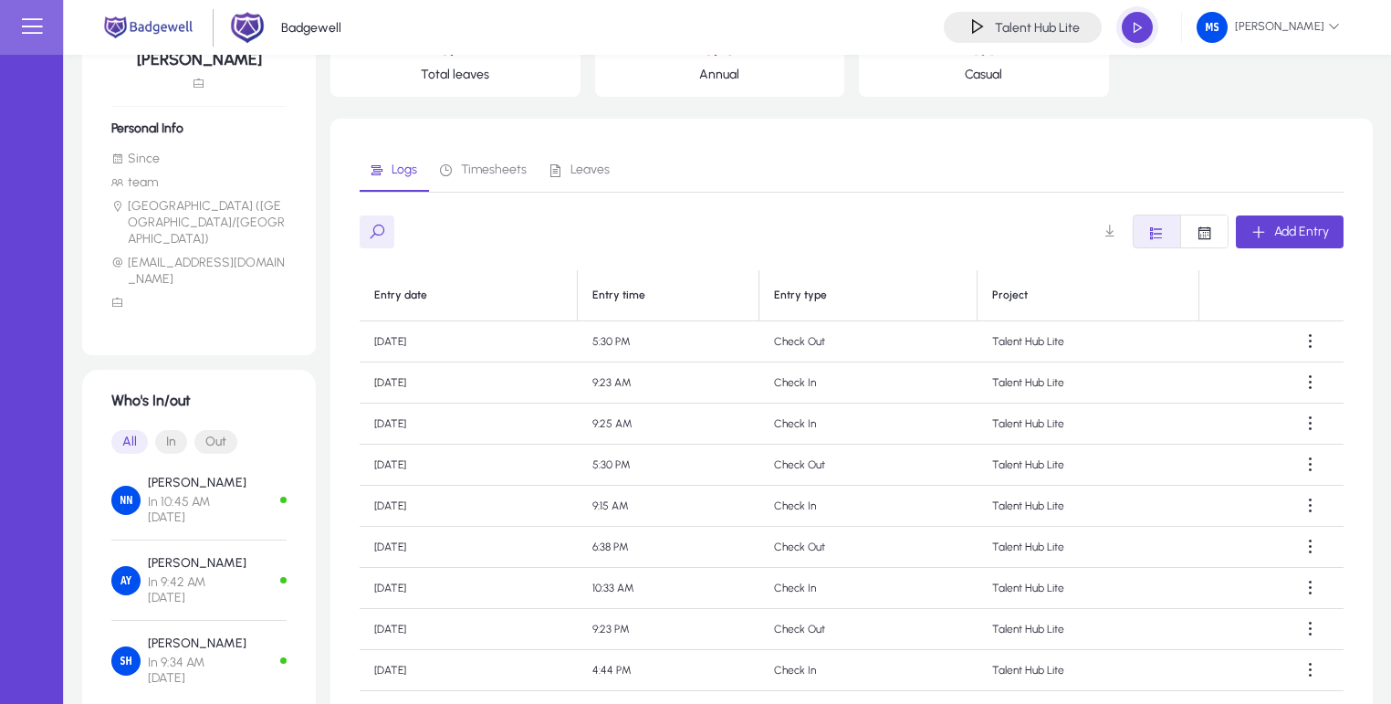
click at [818, 385] on td "Check In" at bounding box center [869, 382] width 218 height 41
click at [863, 383] on td "Check In" at bounding box center [869, 382] width 218 height 41
click at [624, 380] on td "9:23 AM" at bounding box center [669, 382] width 182 height 41
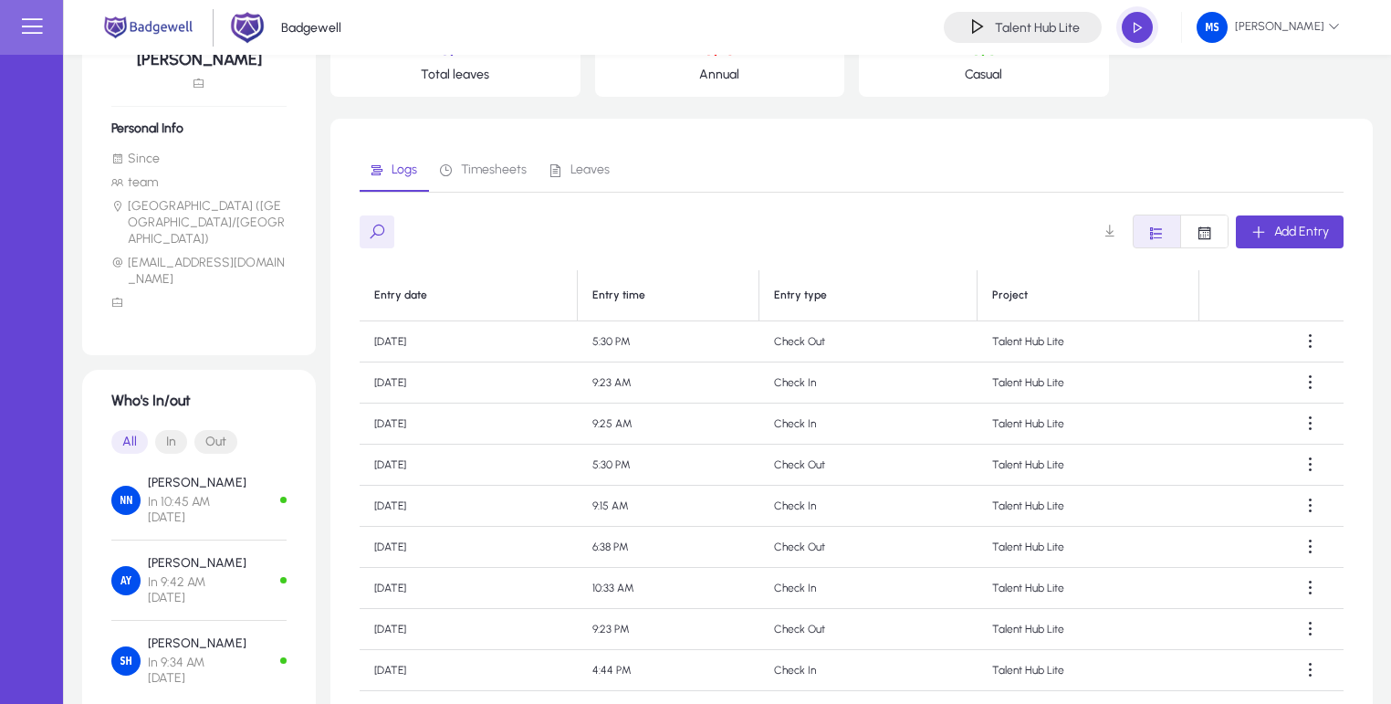
click at [624, 380] on td "9:23 AM" at bounding box center [669, 382] width 182 height 41
click at [673, 377] on td "9:23 AM" at bounding box center [669, 382] width 182 height 41
click at [1281, 233] on span "Add Entry" at bounding box center [1301, 232] width 55 height 16
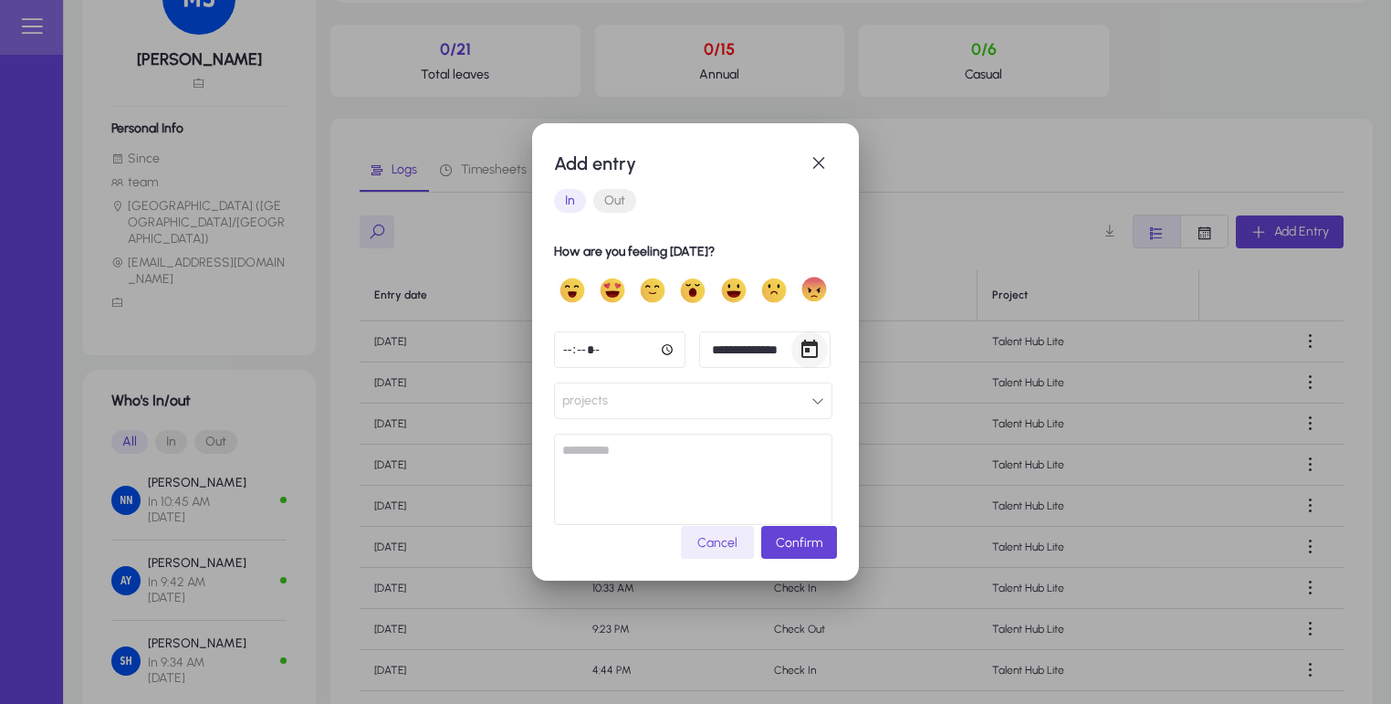
click at [791, 349] on span "Open calendar" at bounding box center [809, 349] width 37 height 37
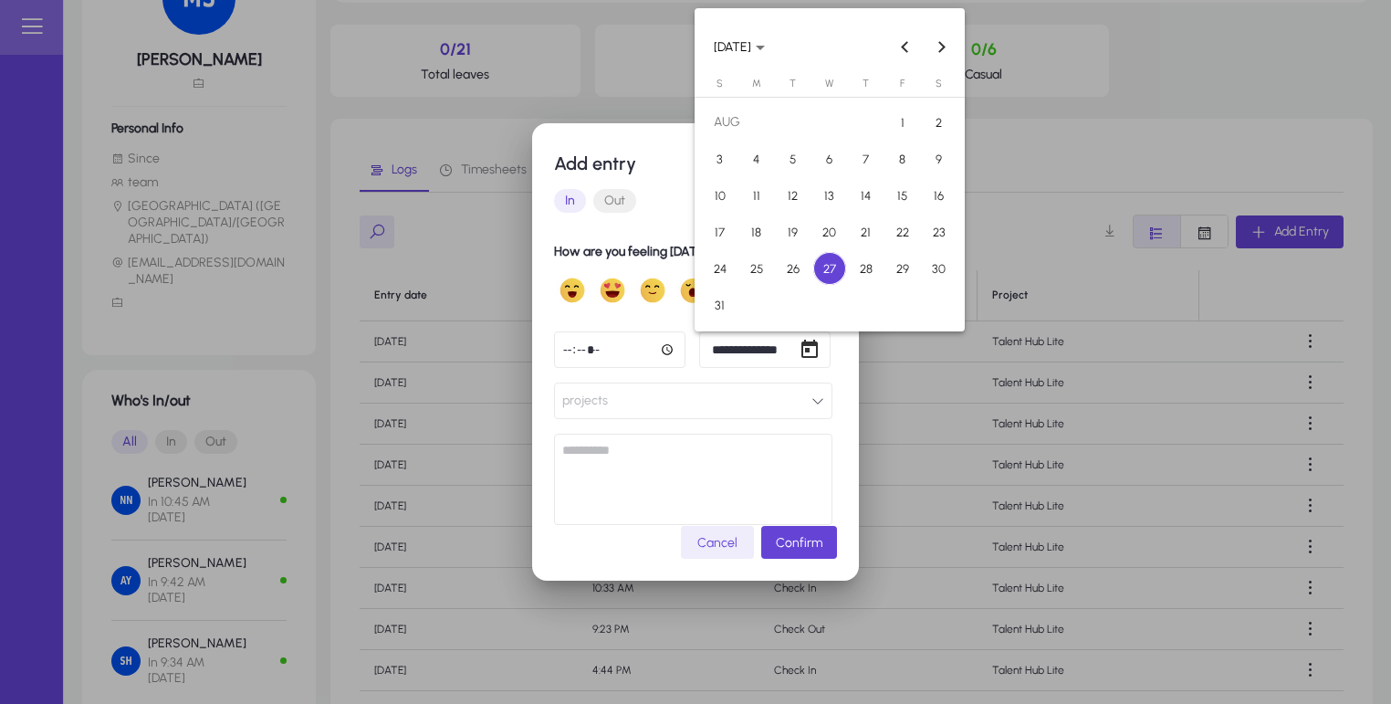
click at [782, 279] on span "26" at bounding box center [793, 268] width 33 height 33
type input "**********"
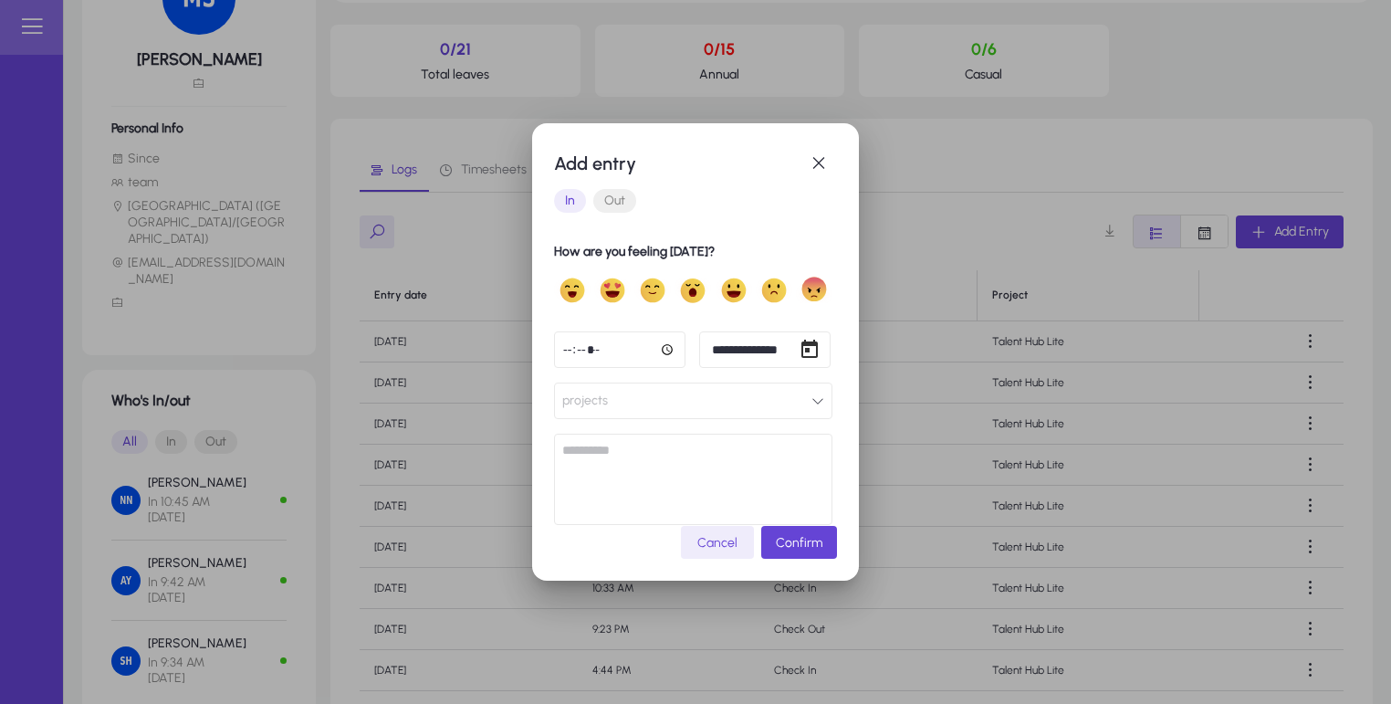
click at [657, 347] on input "*****" at bounding box center [619, 349] width 131 height 37
type input "*****"
click at [714, 393] on button "projects" at bounding box center [693, 401] width 278 height 37
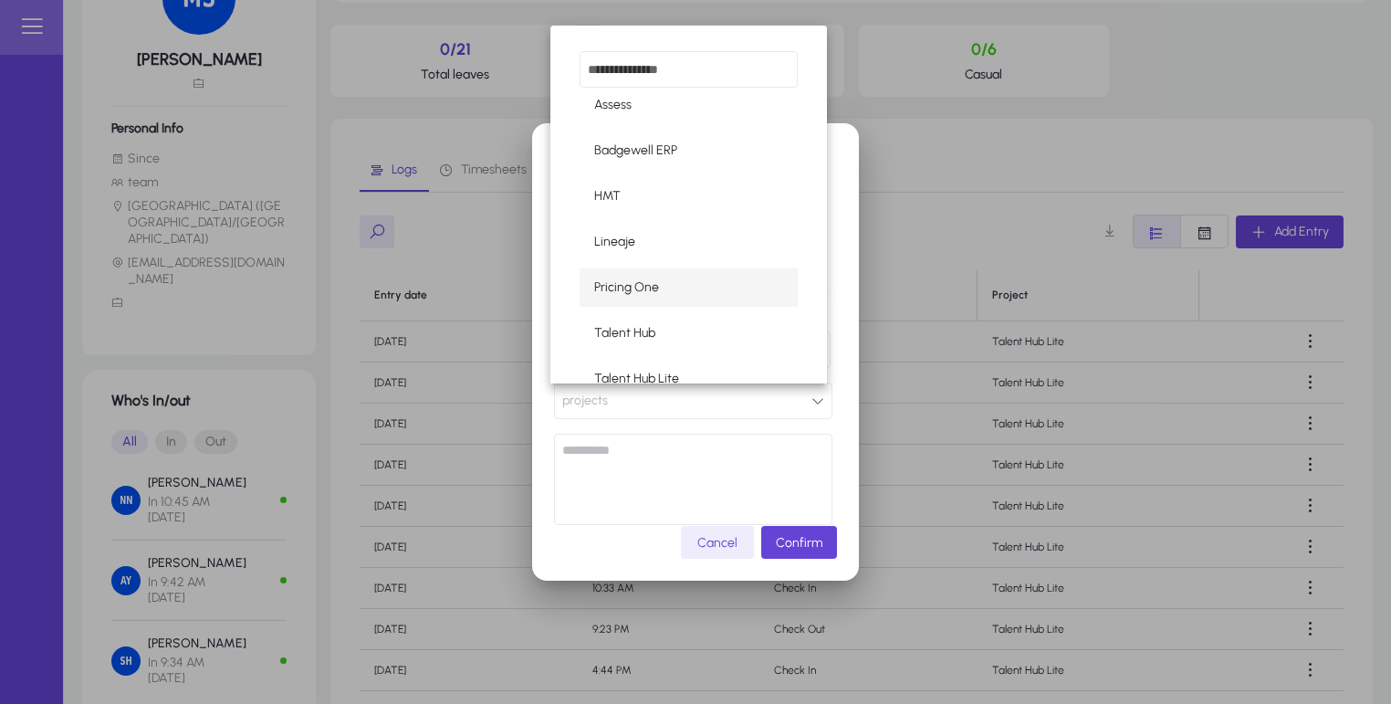
scroll to position [106, 0]
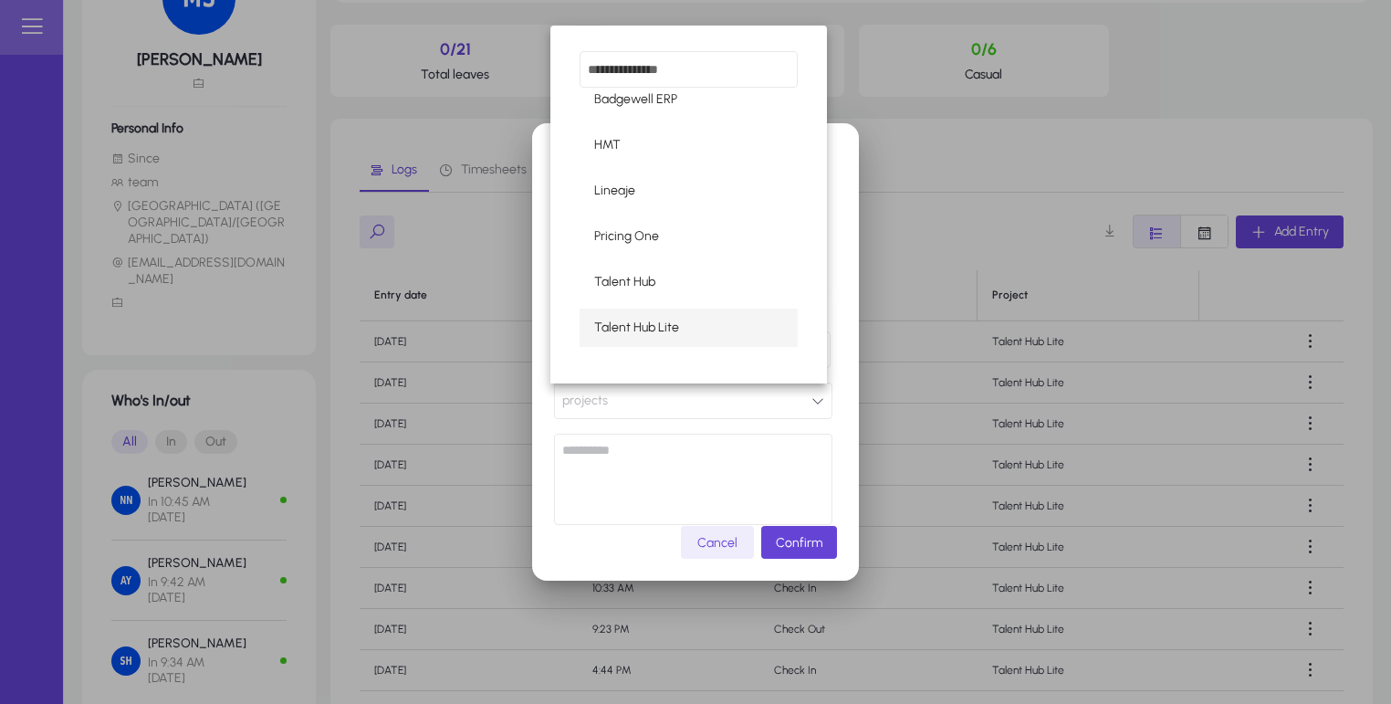
click at [681, 329] on mat-option "Talent Hub Lite" at bounding box center [689, 328] width 218 height 38
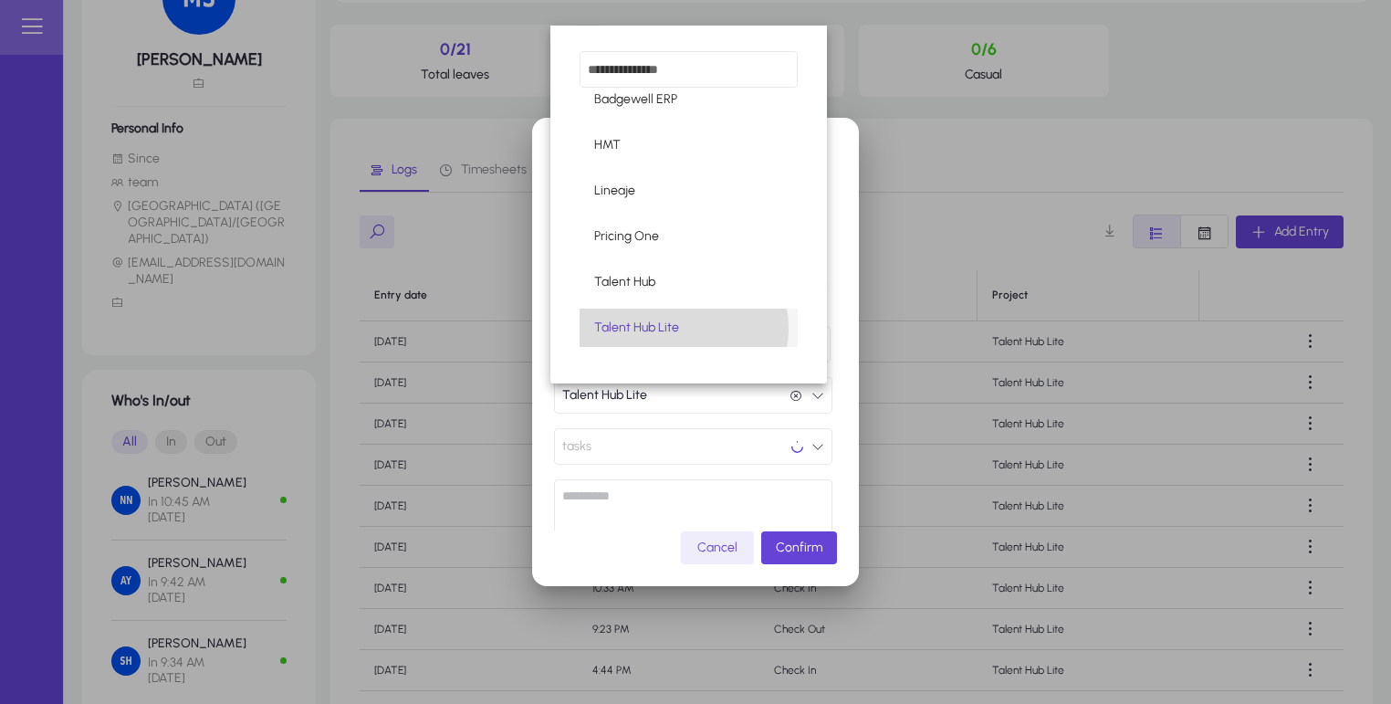
scroll to position [0, 0]
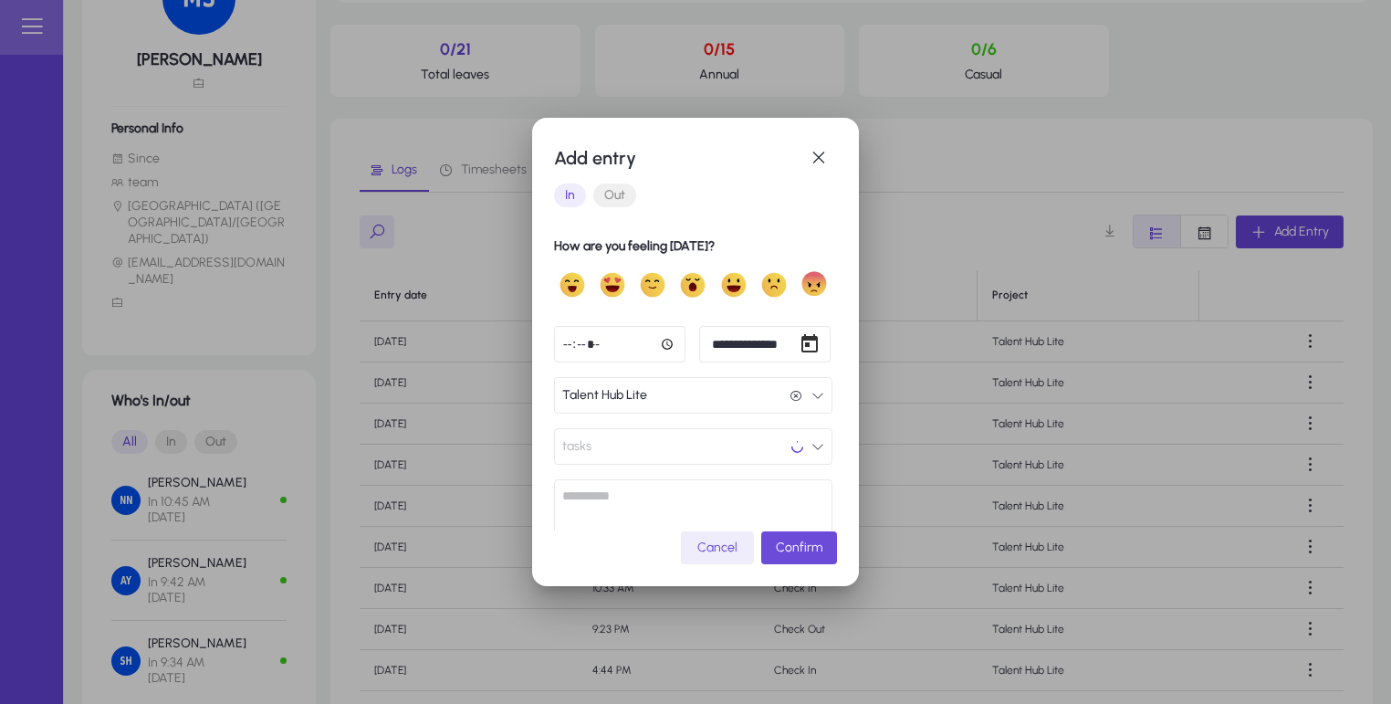
click at [792, 533] on span "submit" at bounding box center [799, 548] width 76 height 44
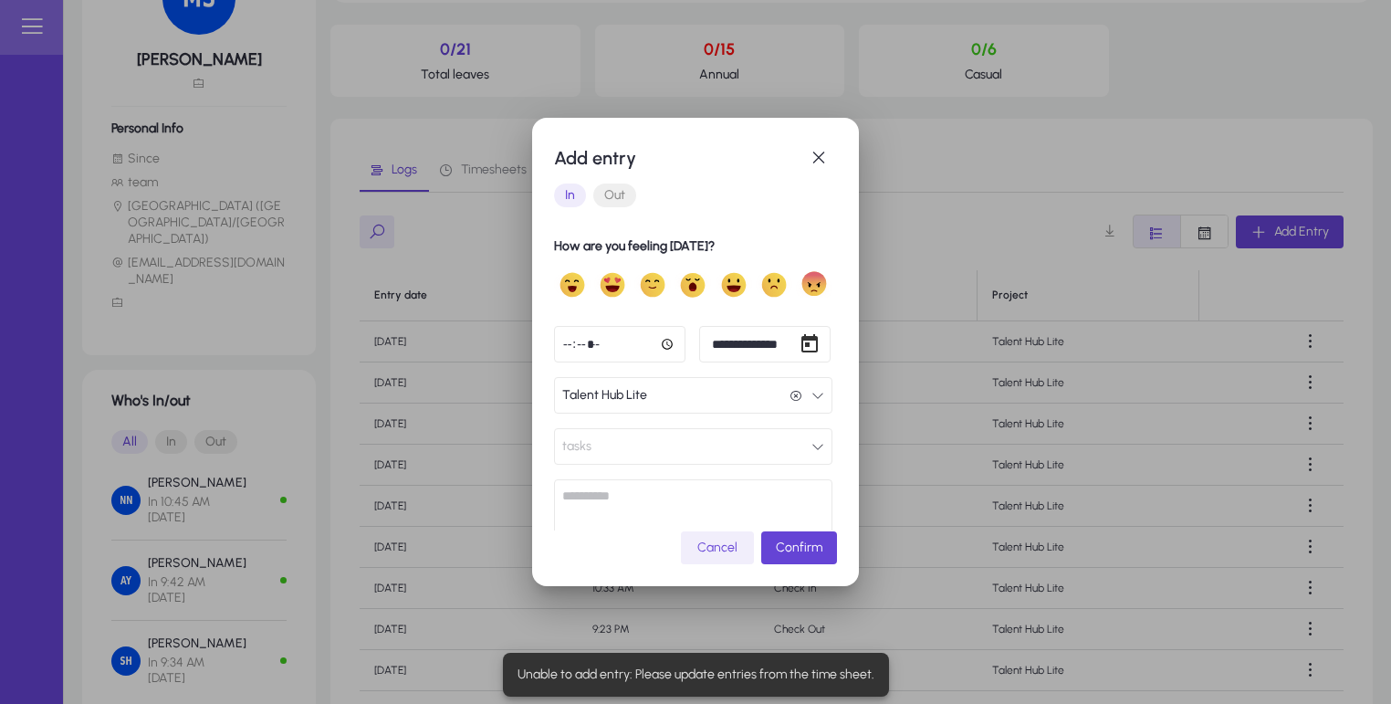
click at [737, 537] on span "button" at bounding box center [717, 548] width 73 height 44
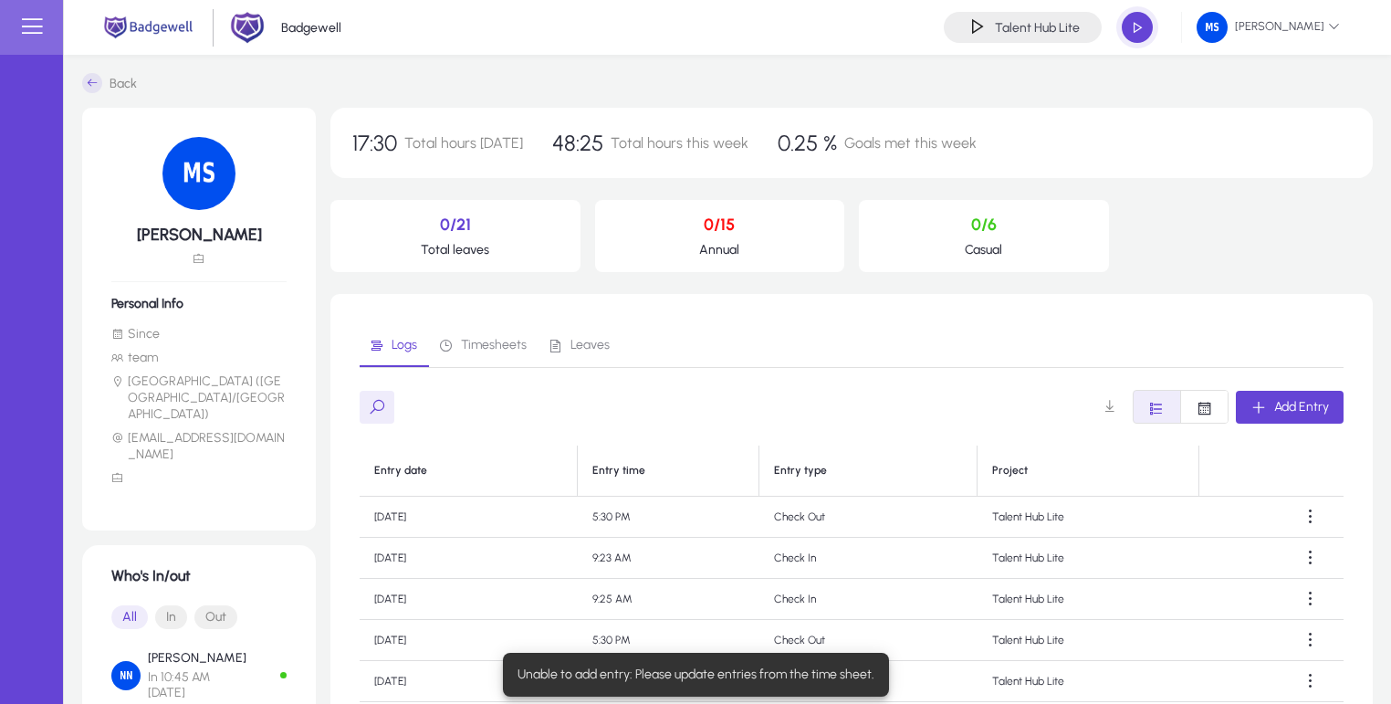
scroll to position [175, 0]
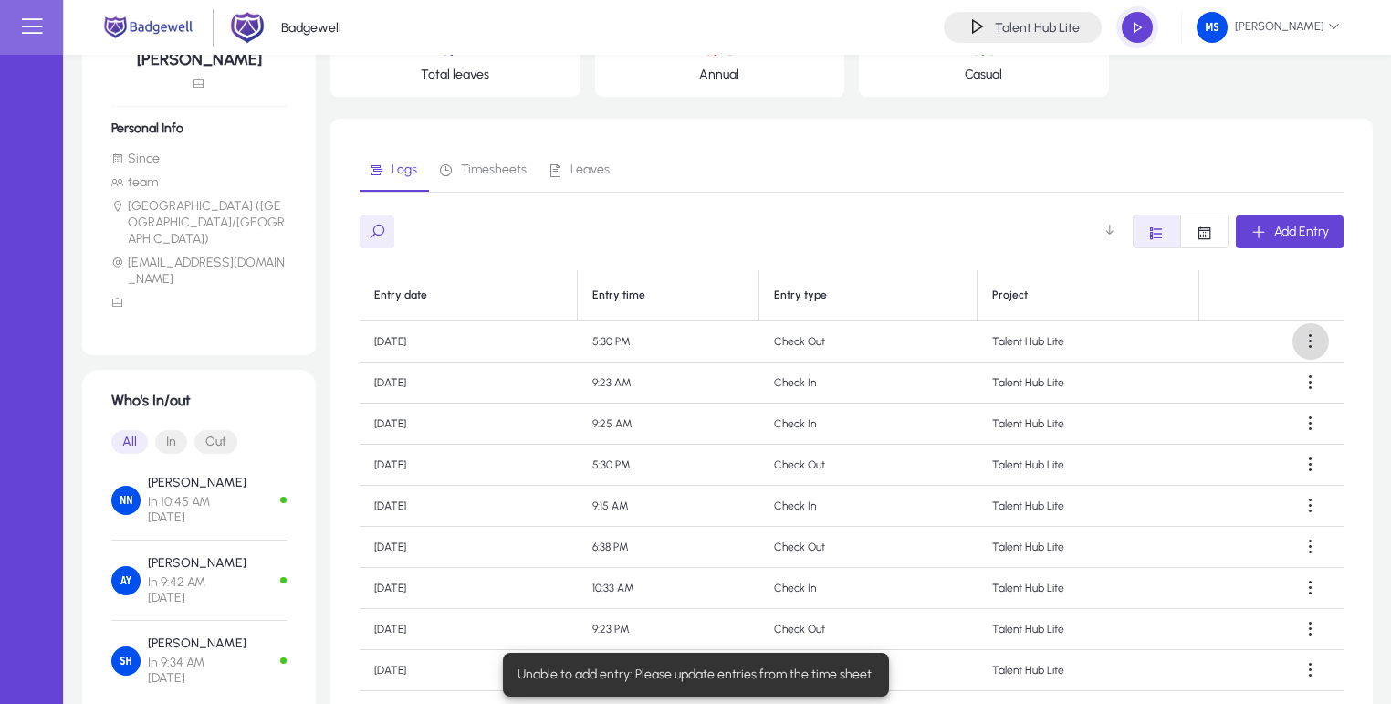
click at [1303, 336] on span at bounding box center [1311, 341] width 37 height 37
click at [1250, 417] on span "Delete" at bounding box center [1268, 424] width 73 height 16
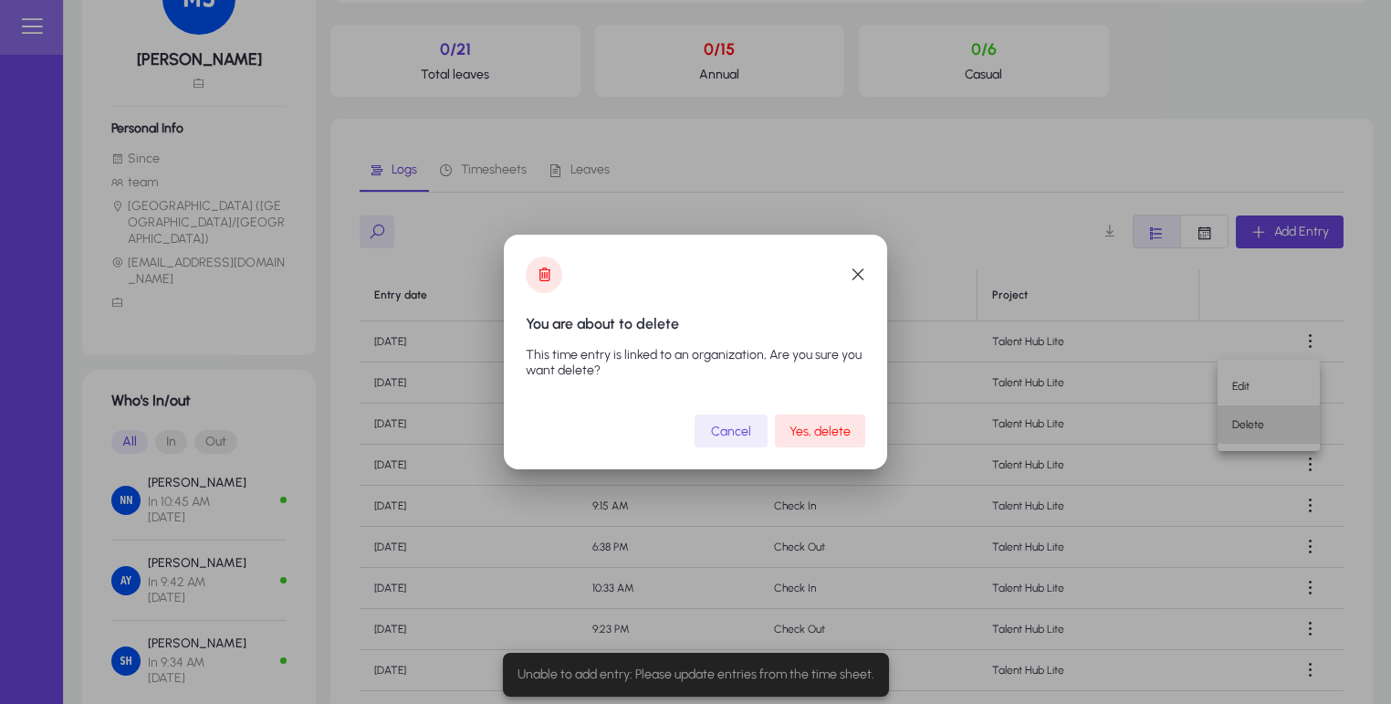
scroll to position [0, 0]
click at [847, 437] on span "Yes, delete" at bounding box center [820, 432] width 61 height 16
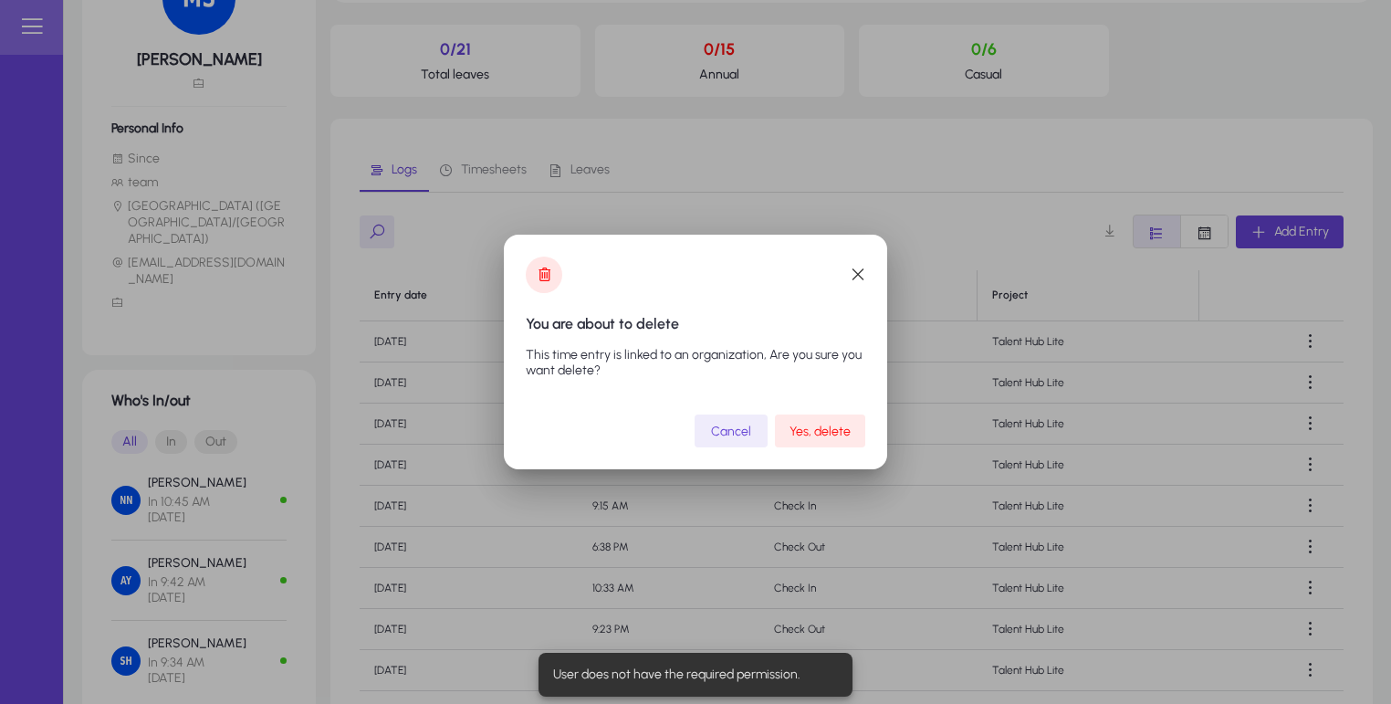
click at [833, 434] on span "Yes, delete" at bounding box center [820, 432] width 61 height 16
click at [855, 277] on span "button" at bounding box center [858, 275] width 37 height 37
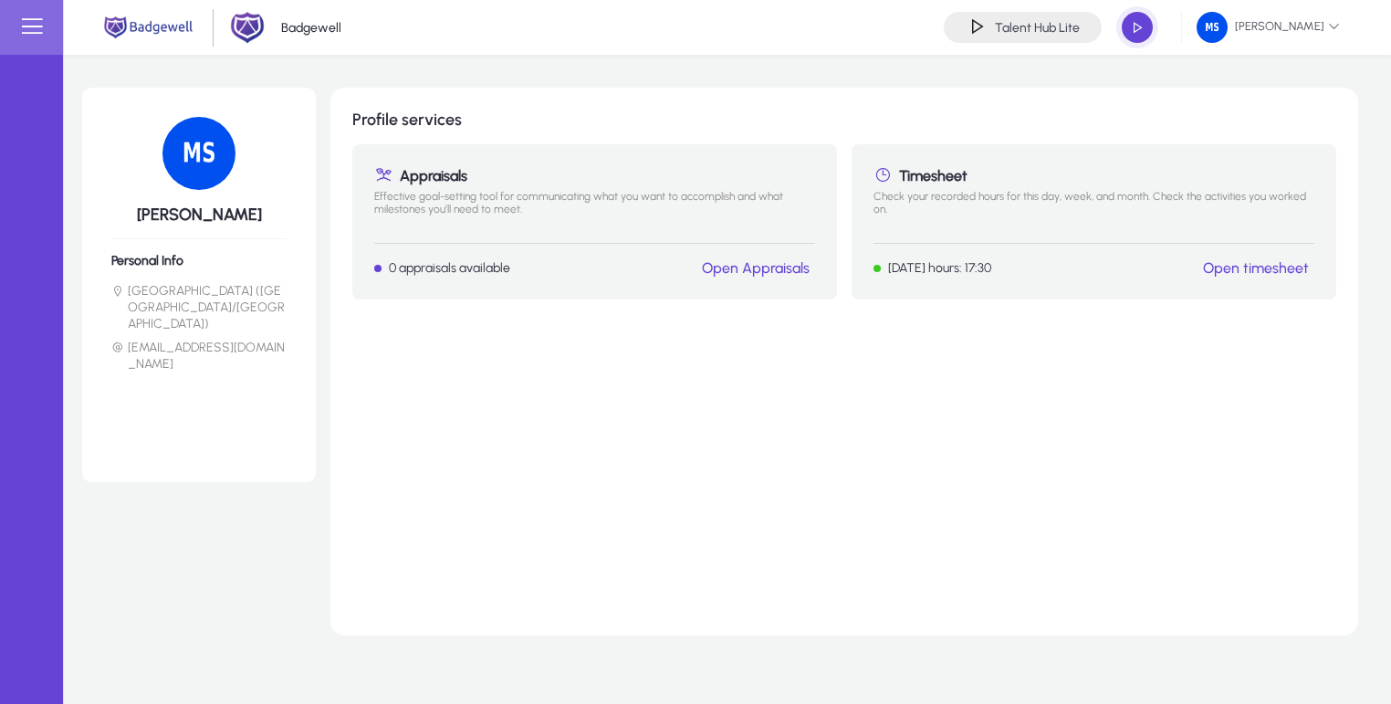
drag, startPoint x: 1401, startPoint y: 50, endPoint x: 1049, endPoint y: 344, distance: 458.9
click at [945, 428] on html "Badgewell Talent Hub Lite [PERSON_NAME] [PERSON_NAME] Personal Info [GEOGRAPHIC…" at bounding box center [695, 352] width 1391 height 704
